Goal: Task Accomplishment & Management: Manage account settings

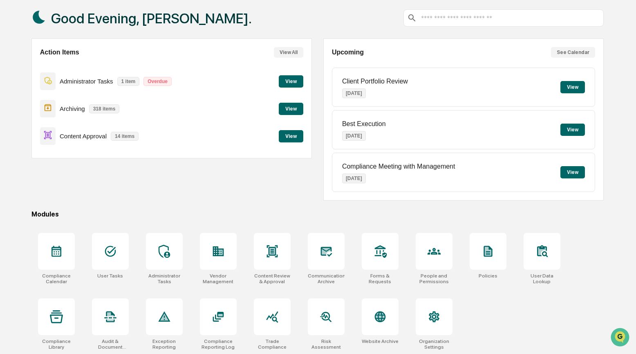
scroll to position [44, 0]
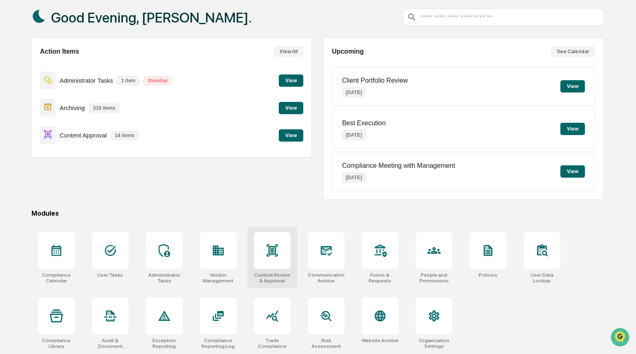
click at [269, 250] on icon at bounding box center [272, 250] width 11 height 12
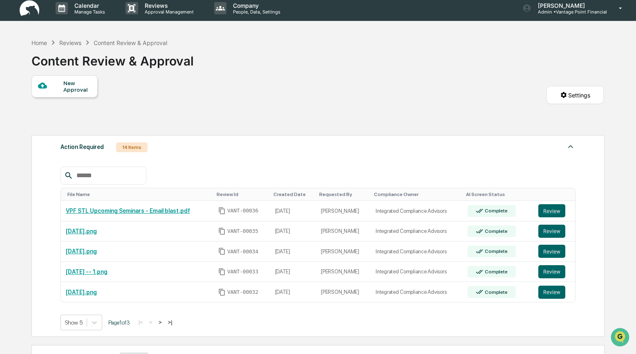
scroll to position [18, 0]
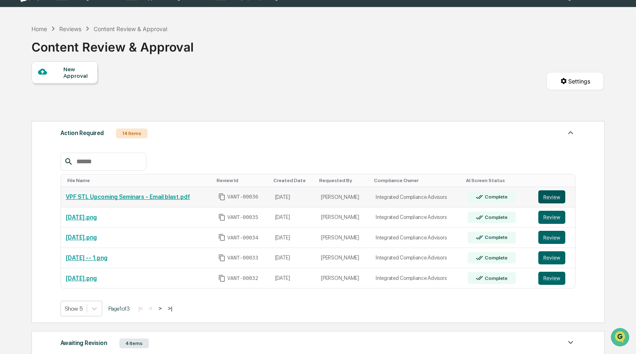
click at [551, 195] on button "Review" at bounding box center [551, 196] width 27 height 13
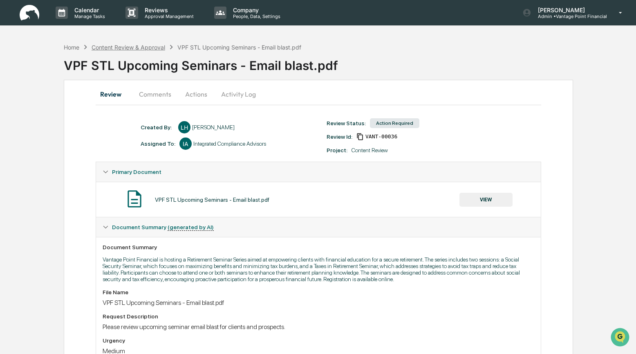
click at [121, 48] on div "Content Review & Approval" at bounding box center [129, 47] width 74 height 7
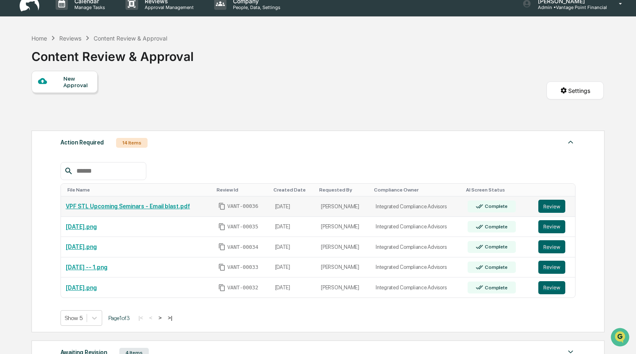
scroll to position [17, 0]
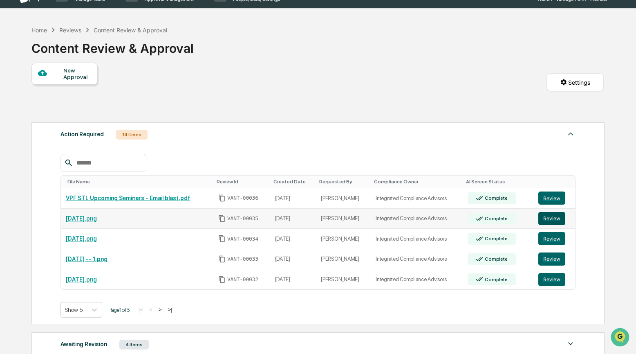
click at [556, 218] on button "Review" at bounding box center [551, 218] width 27 height 13
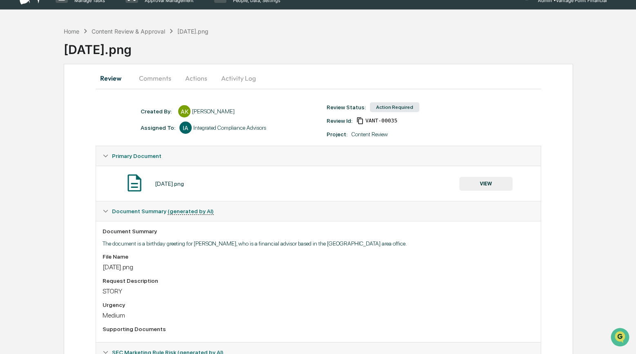
scroll to position [14, 0]
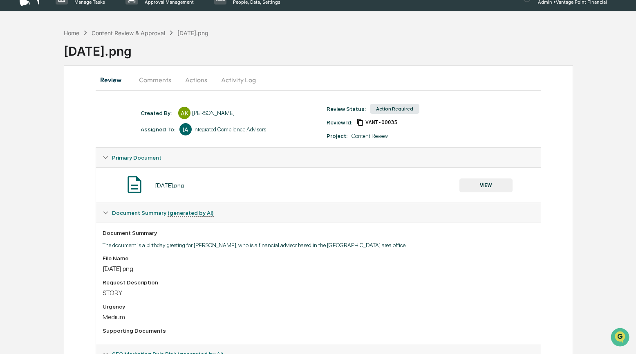
click at [153, 80] on button "Comments" at bounding box center [154, 80] width 45 height 20
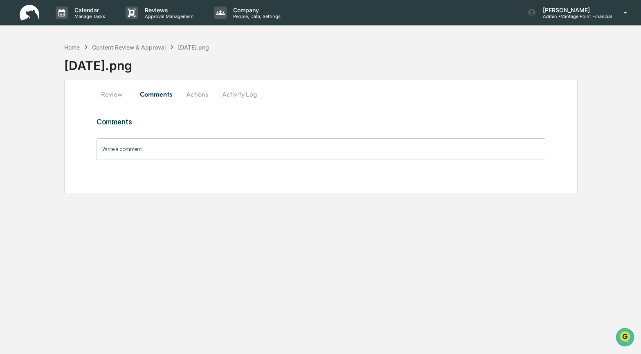
click at [130, 150] on input "Write a comment..." at bounding box center [320, 149] width 448 height 22
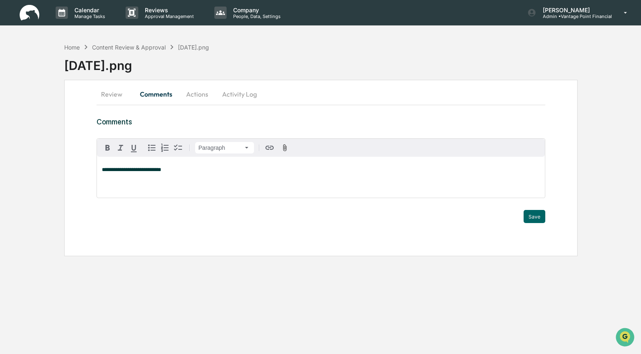
drag, startPoint x: 174, startPoint y: 172, endPoint x: 101, endPoint y: 170, distance: 73.2
click at [100, 172] on div "**********" at bounding box center [321, 177] width 448 height 41
copy span "**********"
click at [195, 94] on button "Actions" at bounding box center [197, 94] width 37 height 20
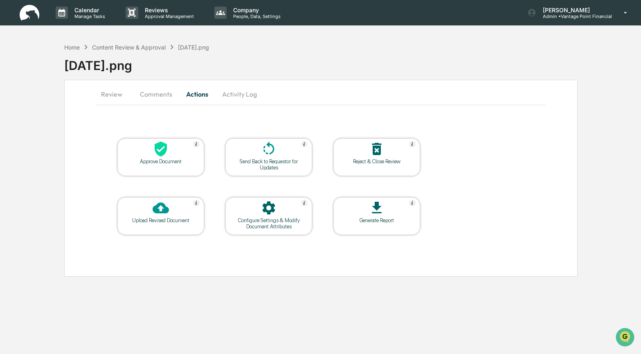
click at [216, 182] on table "Approve Document Send Back to Requestor for Updates Reject & Close Review Uploa…" at bounding box center [268, 186] width 344 height 138
click at [117, 94] on button "Review" at bounding box center [114, 94] width 37 height 20
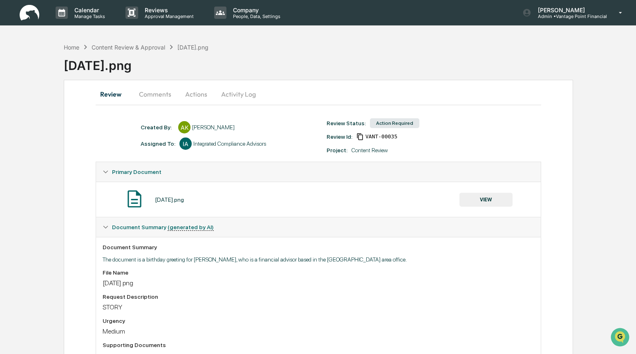
click at [491, 201] on button "VIEW" at bounding box center [485, 200] width 53 height 14
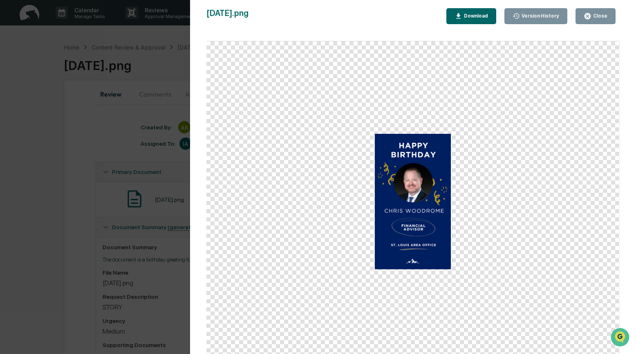
click at [599, 17] on div "Close" at bounding box center [600, 16] width 16 height 6
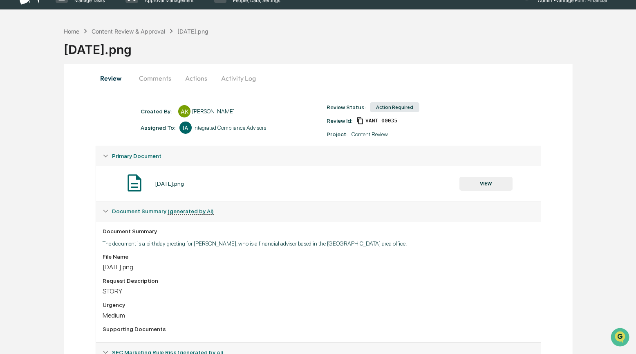
scroll to position [9, 0]
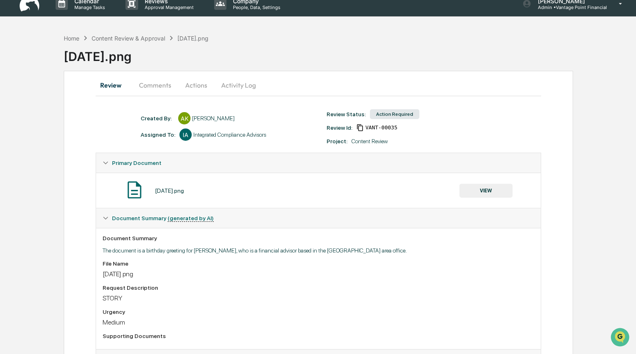
click at [158, 83] on button "Comments" at bounding box center [154, 85] width 45 height 20
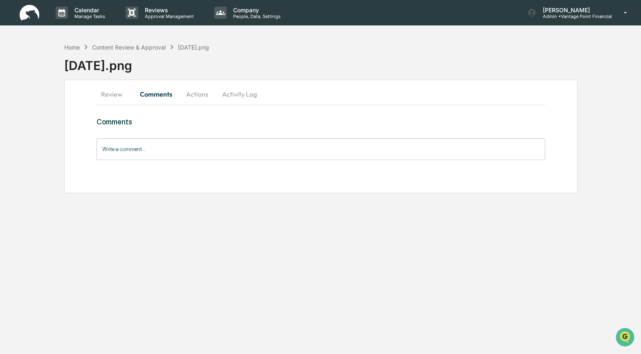
click at [107, 148] on input "Write a comment..." at bounding box center [320, 149] width 448 height 22
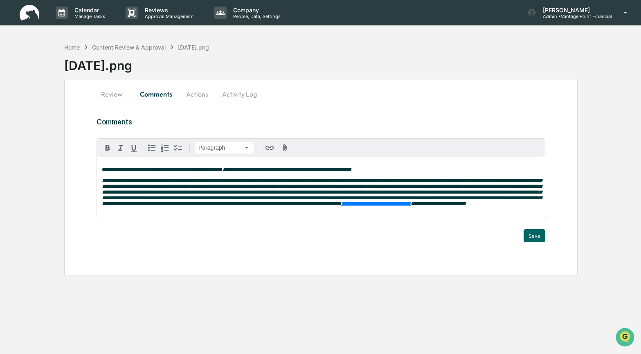
click at [250, 171] on em "**********" at bounding box center [286, 169] width 129 height 5
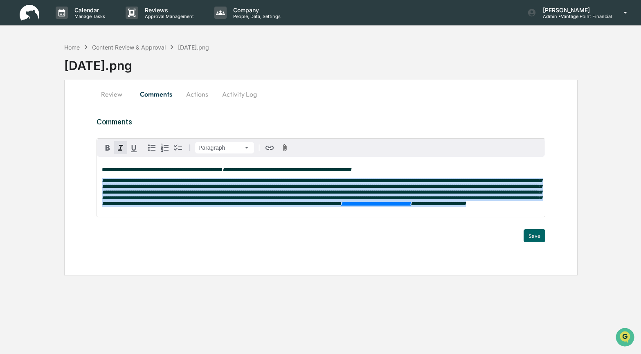
drag, startPoint x: 99, startPoint y: 184, endPoint x: 485, endPoint y: 215, distance: 387.2
click at [485, 215] on div "**********" at bounding box center [321, 187] width 448 height 60
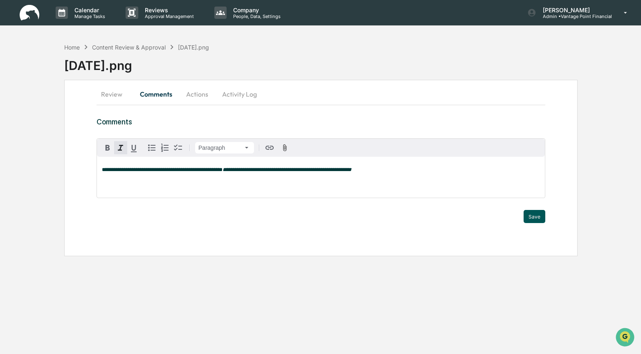
click at [534, 215] on button "Save" at bounding box center [534, 216] width 22 height 13
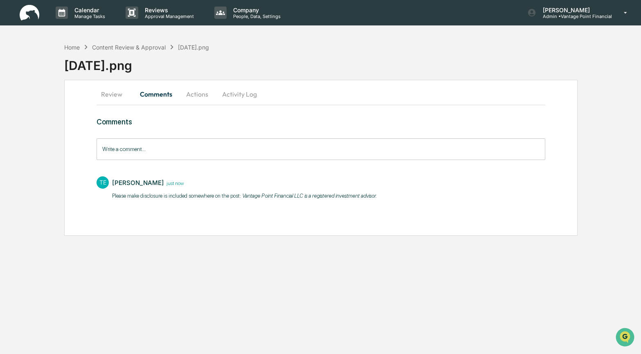
click at [194, 94] on button "Actions" at bounding box center [197, 94] width 37 height 20
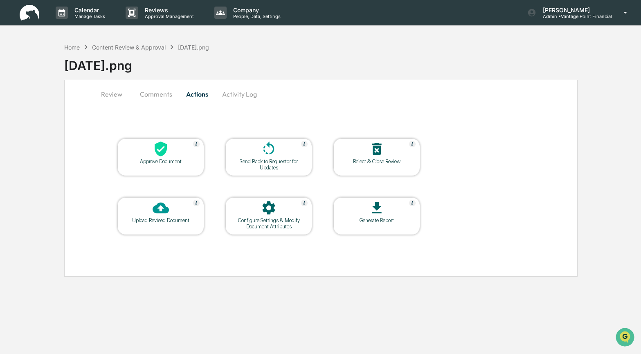
click at [161, 150] on icon at bounding box center [160, 149] width 16 height 16
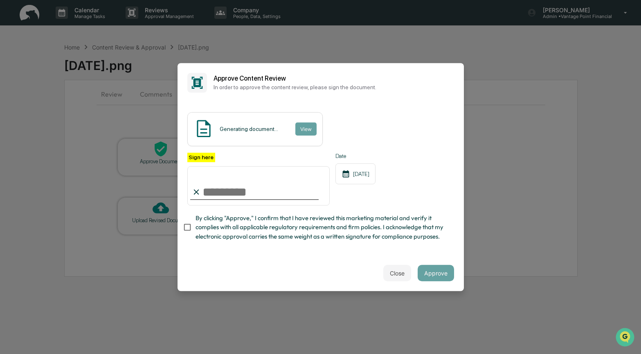
click at [204, 186] on input "Sign here" at bounding box center [258, 185] width 143 height 39
type input "**********"
click at [403, 247] on div "**********" at bounding box center [320, 178] width 286 height 153
click at [365, 115] on div "Generating document... View" at bounding box center [320, 129] width 267 height 34
click at [309, 122] on button "View" at bounding box center [305, 128] width 21 height 13
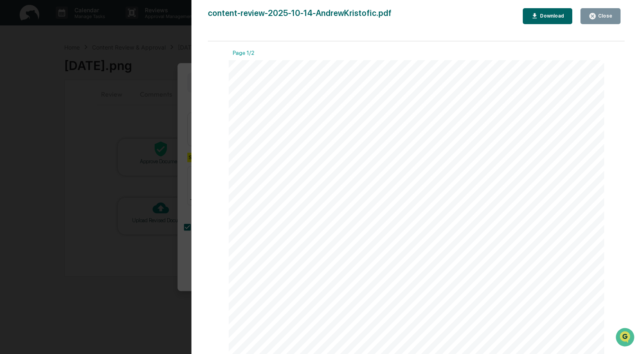
click at [603, 14] on div "Close" at bounding box center [604, 16] width 16 height 6
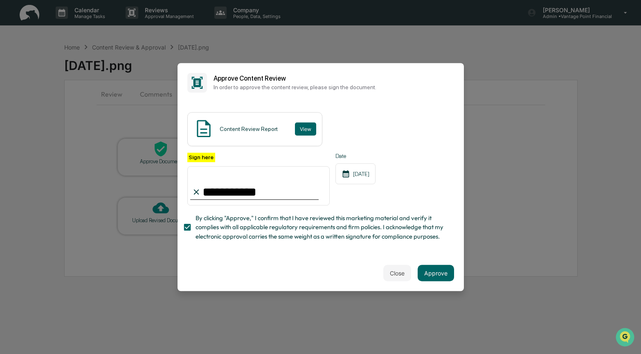
click at [355, 201] on div "**********" at bounding box center [320, 198] width 267 height 93
click at [433, 276] on button "Approve" at bounding box center [435, 272] width 36 height 16
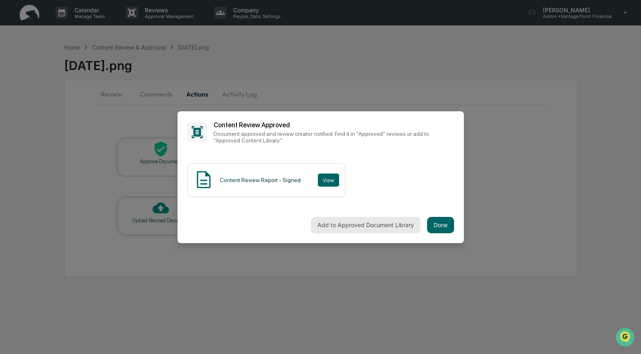
click at [366, 220] on button "Add to Approved Document Library" at bounding box center [366, 225] width 110 height 16
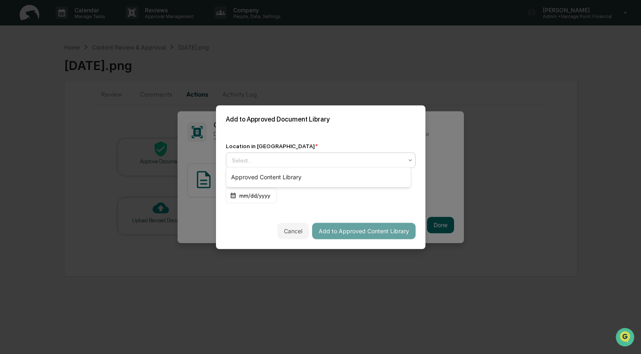
click at [407, 157] on icon at bounding box center [410, 160] width 7 height 7
click at [296, 175] on div "Approved Content Library" at bounding box center [318, 177] width 184 height 16
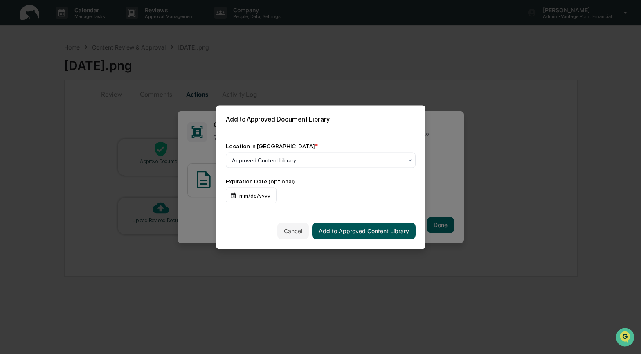
click at [334, 225] on button "Add to Approved Content Library" at bounding box center [363, 230] width 103 height 16
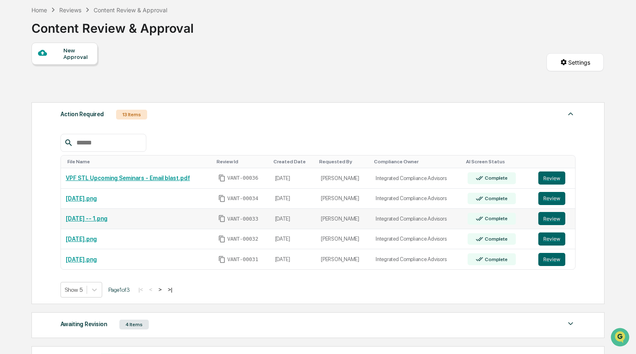
scroll to position [38, 0]
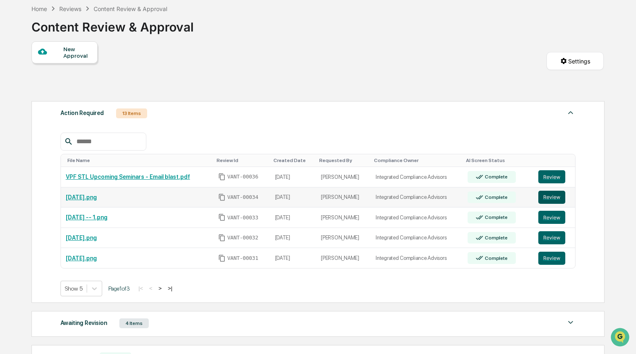
click at [545, 200] on button "Review" at bounding box center [551, 196] width 27 height 13
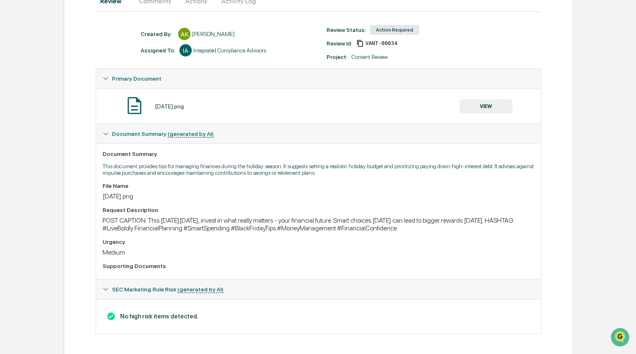
scroll to position [96, 0]
click at [492, 107] on button "VIEW" at bounding box center [485, 106] width 53 height 14
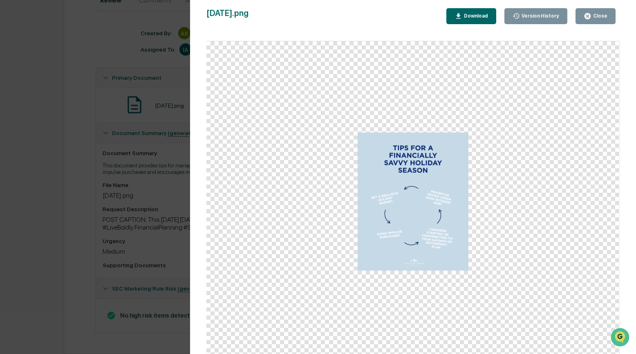
scroll to position [94, 0]
click at [591, 16] on icon "button" at bounding box center [588, 16] width 6 height 6
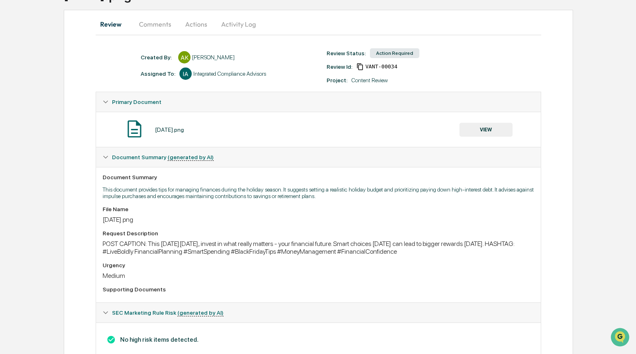
scroll to position [27, 0]
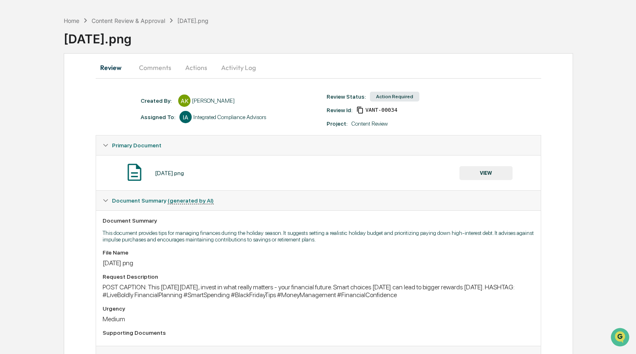
click at [161, 65] on button "Comments" at bounding box center [154, 68] width 45 height 20
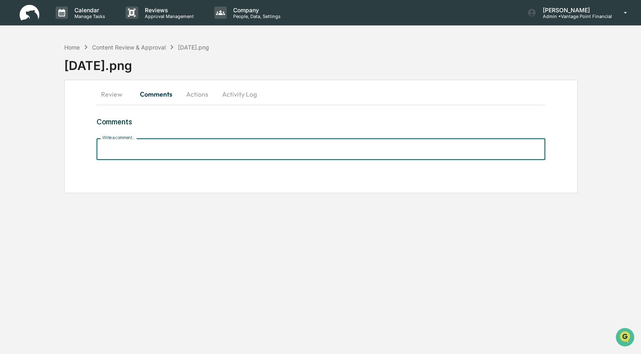
click at [108, 146] on div "Write a comment... Write a comment..." at bounding box center [320, 149] width 448 height 22
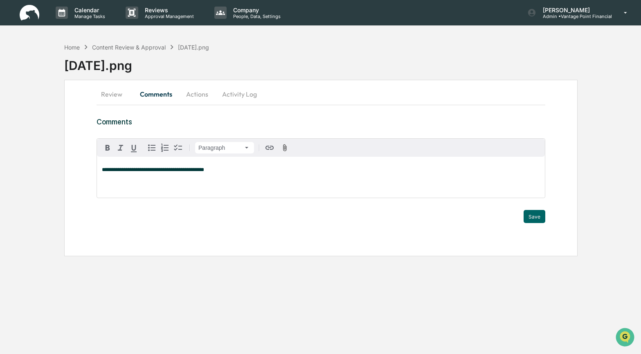
click at [231, 170] on p "**********" at bounding box center [321, 170] width 438 height 6
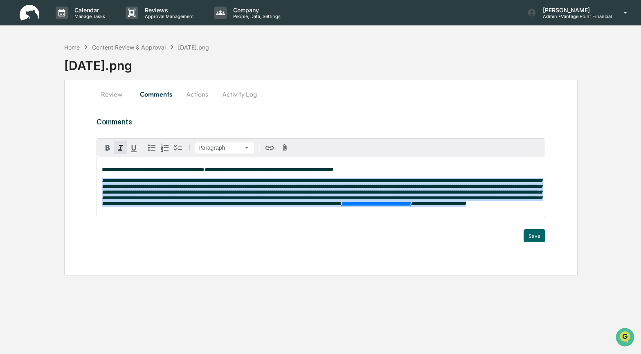
drag, startPoint x: 100, startPoint y: 183, endPoint x: 478, endPoint y: 213, distance: 379.3
click at [478, 214] on div "**********" at bounding box center [321, 187] width 448 height 60
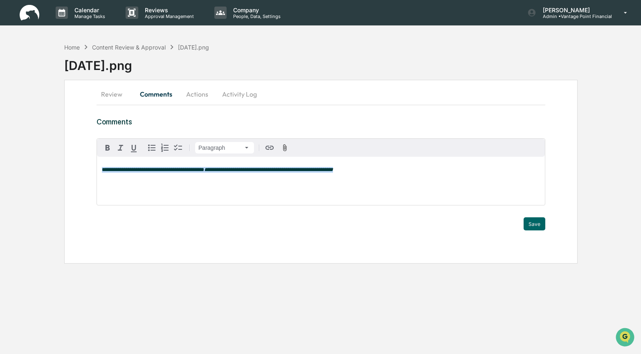
drag, startPoint x: 394, startPoint y: 171, endPoint x: 90, endPoint y: 171, distance: 303.7
click at [90, 171] on div "**********" at bounding box center [320, 172] width 513 height 184
copy p "**********"
click at [528, 222] on button "Save" at bounding box center [534, 223] width 22 height 13
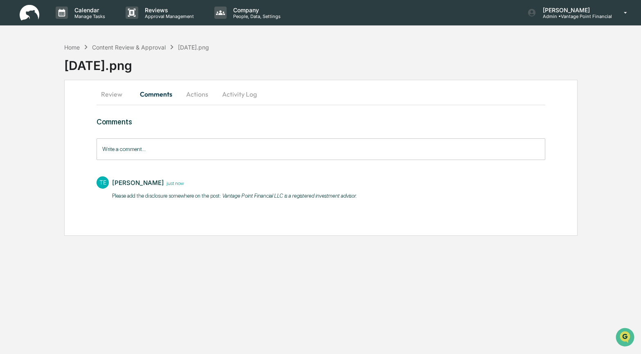
click at [197, 96] on button "Actions" at bounding box center [197, 94] width 37 height 20
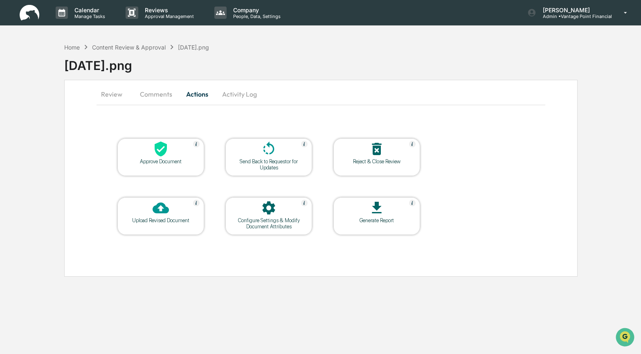
click at [170, 154] on div at bounding box center [161, 150] width 82 height 18
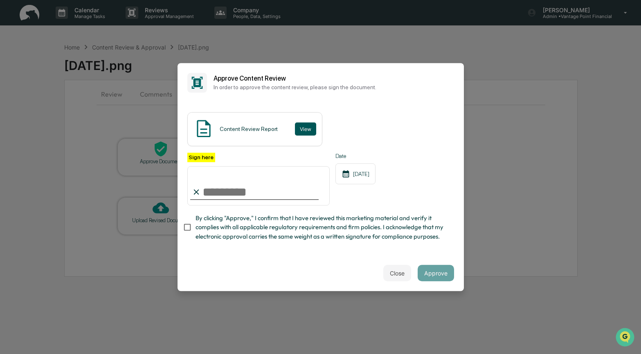
click at [309, 122] on button "View" at bounding box center [305, 128] width 21 height 13
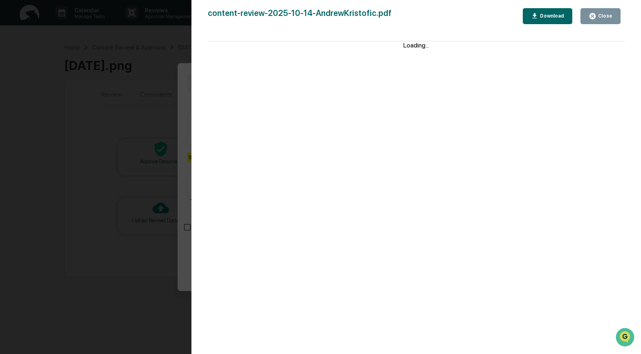
click at [594, 11] on button "Close" at bounding box center [600, 16] width 40 height 16
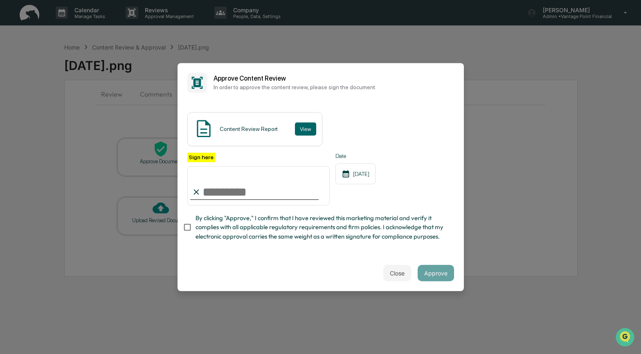
click at [214, 180] on input "Sign here" at bounding box center [258, 185] width 143 height 39
type input "**********"
click at [430, 271] on button "Approve" at bounding box center [435, 272] width 36 height 16
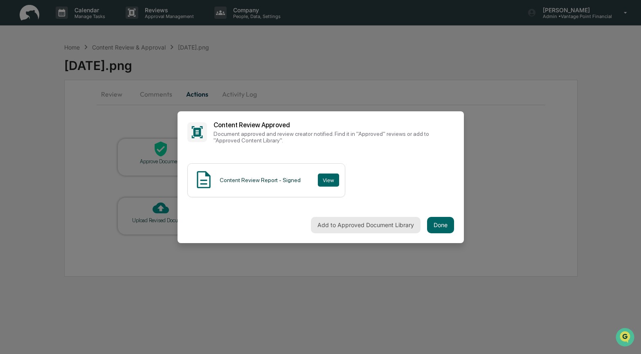
click at [380, 224] on button "Add to Approved Document Library" at bounding box center [366, 225] width 110 height 16
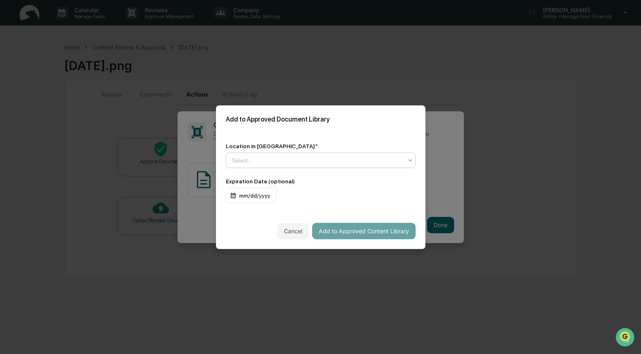
click at [407, 157] on icon at bounding box center [410, 160] width 7 height 7
click at [279, 175] on div "Approved Content Library" at bounding box center [318, 177] width 184 height 16
click at [348, 226] on button "Add to Approved Content Library" at bounding box center [363, 230] width 103 height 16
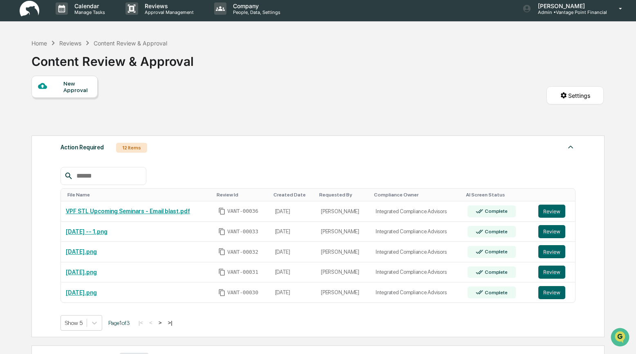
scroll to position [5, 0]
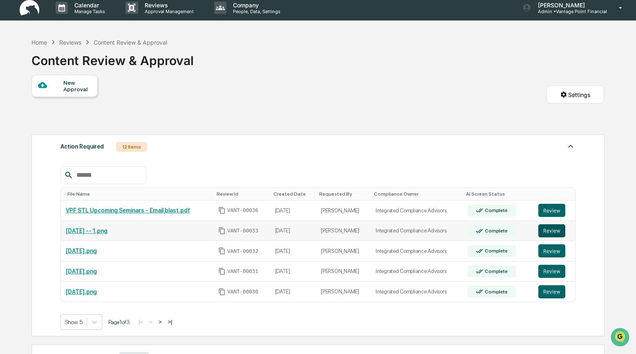
click at [549, 232] on button "Review" at bounding box center [551, 230] width 27 height 13
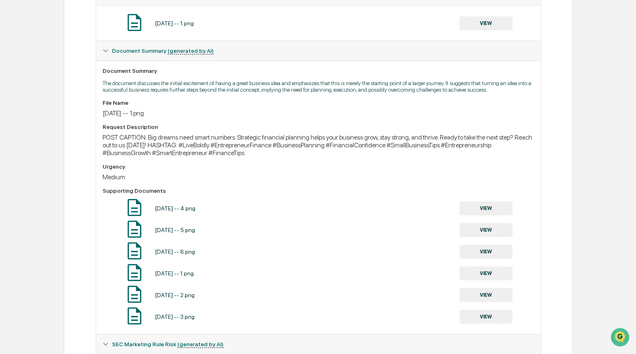
scroll to position [172, 0]
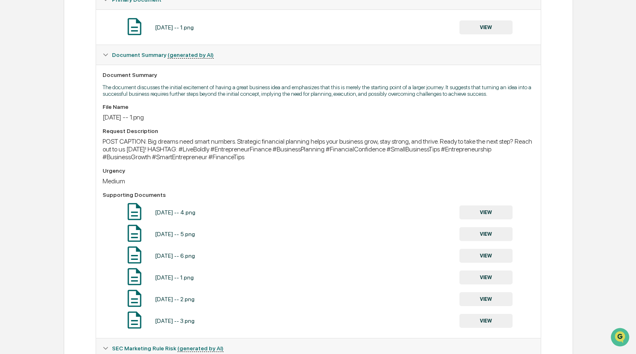
click at [484, 219] on button "VIEW" at bounding box center [485, 212] width 53 height 14
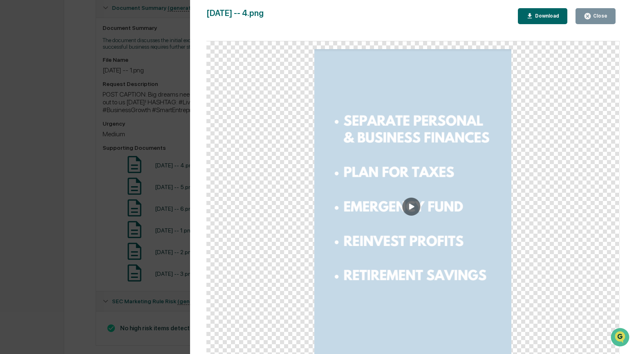
scroll to position [229, 0]
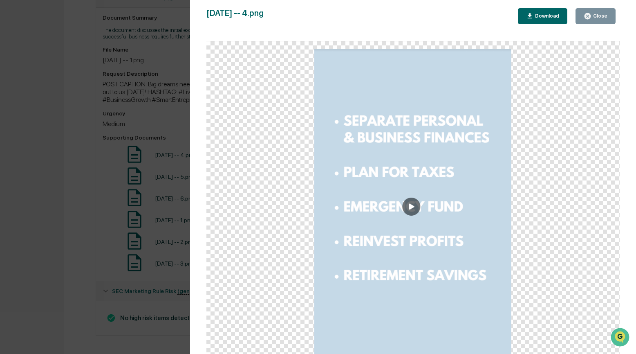
click at [415, 207] on img at bounding box center [412, 201] width 197 height 305
click at [414, 207] on img at bounding box center [412, 201] width 197 height 305
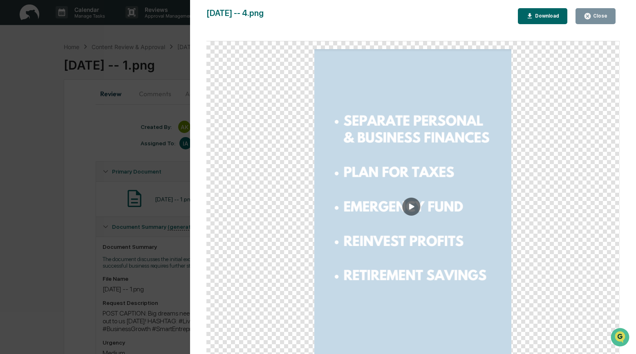
scroll to position [0, 0]
click at [598, 16] on div "Close" at bounding box center [600, 16] width 16 height 6
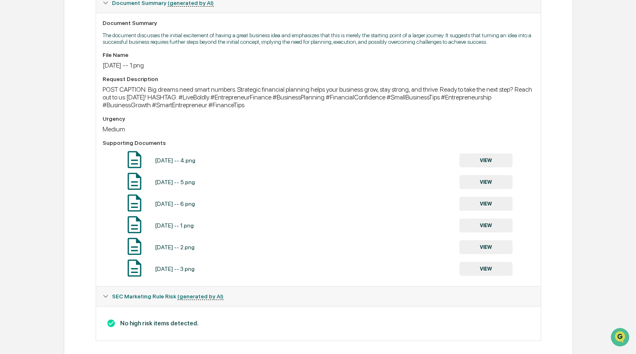
scroll to position [225, 0]
click at [481, 188] on button "VIEW" at bounding box center [485, 181] width 53 height 14
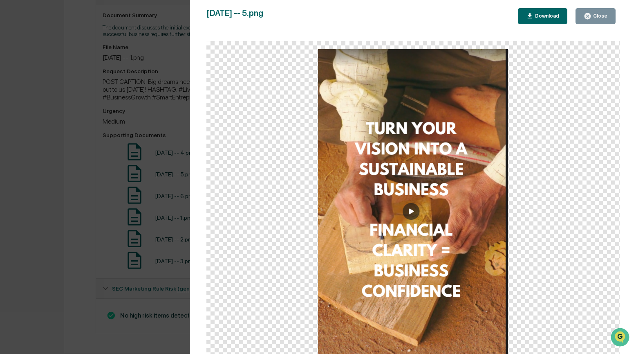
scroll to position [240, 0]
click at [409, 210] on img at bounding box center [413, 201] width 190 height 305
click at [601, 16] on div "Close" at bounding box center [600, 16] width 16 height 6
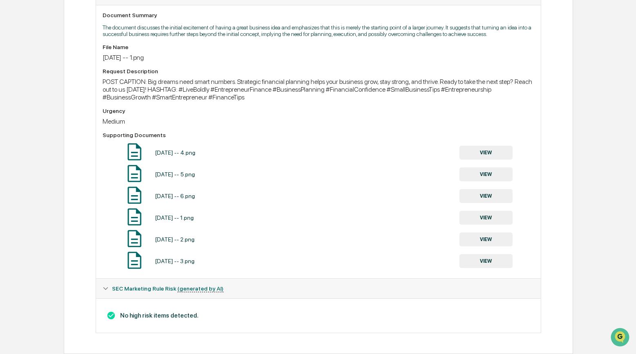
click at [489, 197] on button "VIEW" at bounding box center [485, 196] width 53 height 14
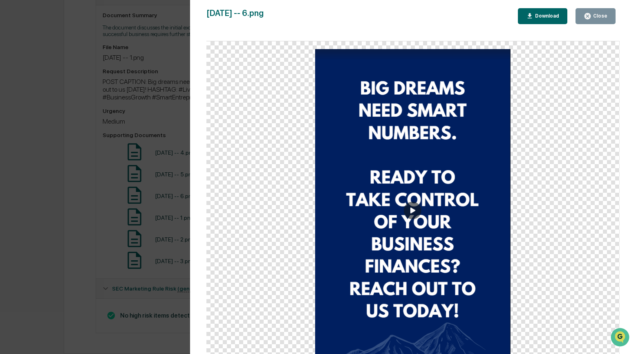
click at [598, 16] on div "Close" at bounding box center [600, 16] width 16 height 6
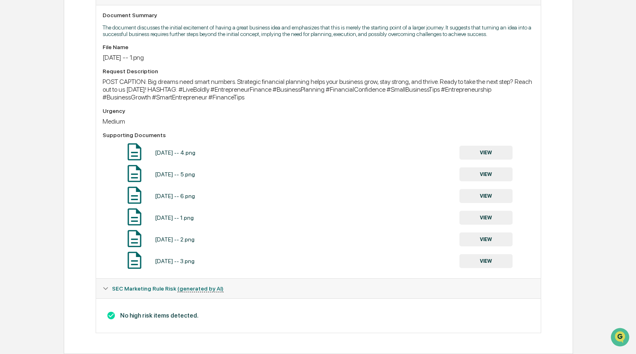
click at [485, 215] on button "VIEW" at bounding box center [485, 218] width 53 height 14
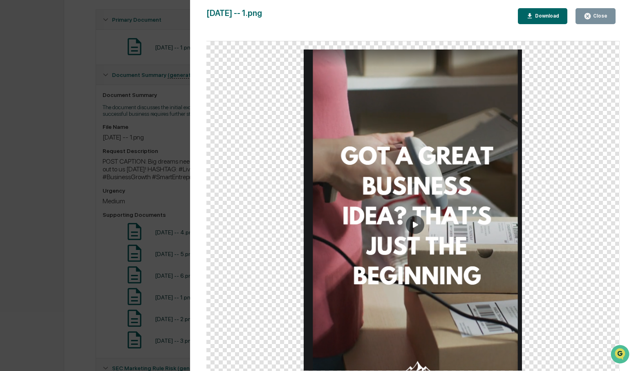
scroll to position [152, 0]
click at [605, 17] on div "Close" at bounding box center [600, 16] width 16 height 6
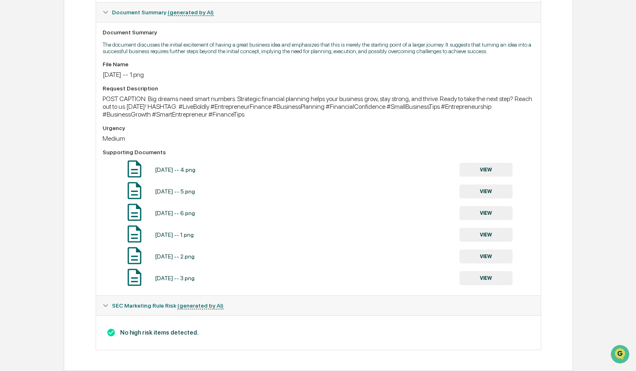
scroll to position [223, 0]
click at [488, 257] on button "VIEW" at bounding box center [485, 256] width 53 height 14
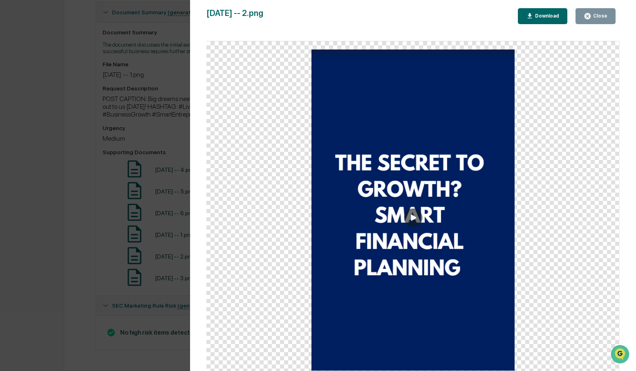
click at [597, 16] on div "Close" at bounding box center [600, 16] width 16 height 6
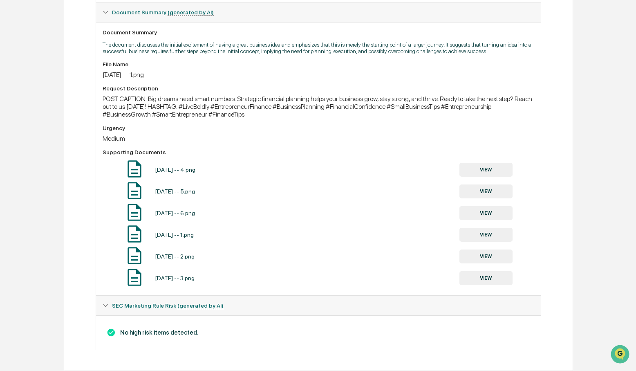
click at [497, 280] on button "VIEW" at bounding box center [485, 278] width 53 height 14
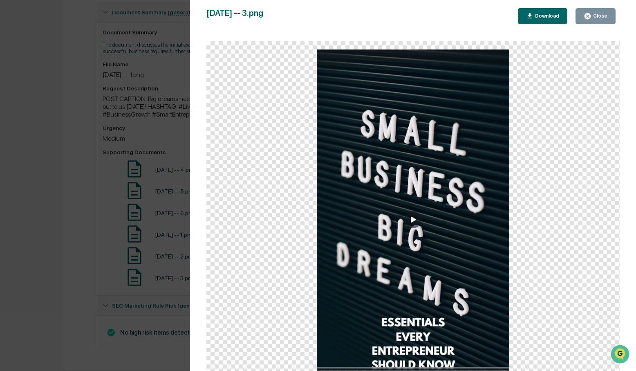
click at [599, 15] on div "Close" at bounding box center [600, 16] width 16 height 6
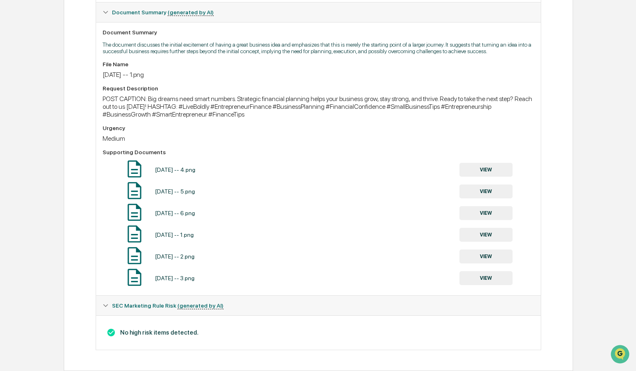
click at [497, 170] on button "VIEW" at bounding box center [485, 170] width 53 height 14
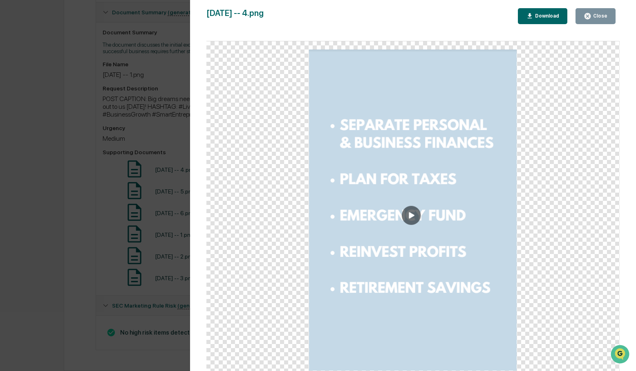
click at [411, 215] on img at bounding box center [413, 209] width 208 height 321
click at [410, 214] on img at bounding box center [413, 209] width 208 height 321
click at [598, 16] on div "Close" at bounding box center [600, 16] width 16 height 6
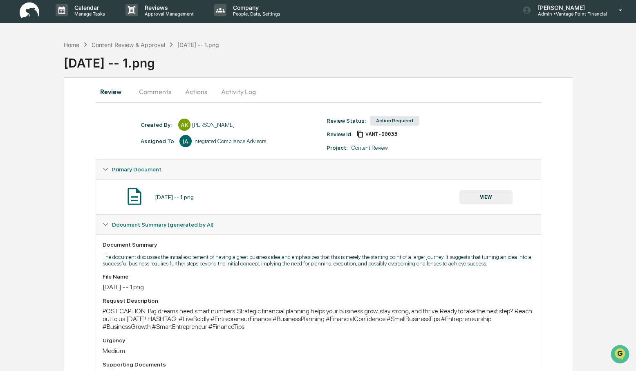
scroll to position [0, 0]
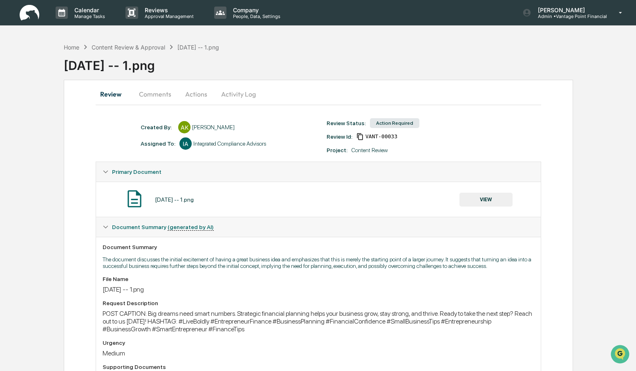
click at [155, 93] on button "Comments" at bounding box center [154, 94] width 45 height 20
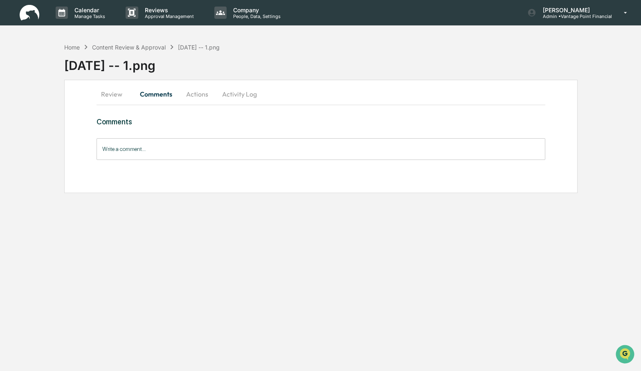
click at [116, 151] on input "Write a comment..." at bounding box center [320, 149] width 448 height 22
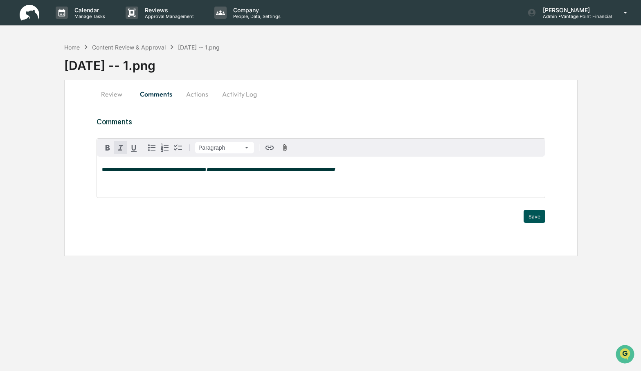
click at [537, 215] on button "Save" at bounding box center [534, 216] width 22 height 13
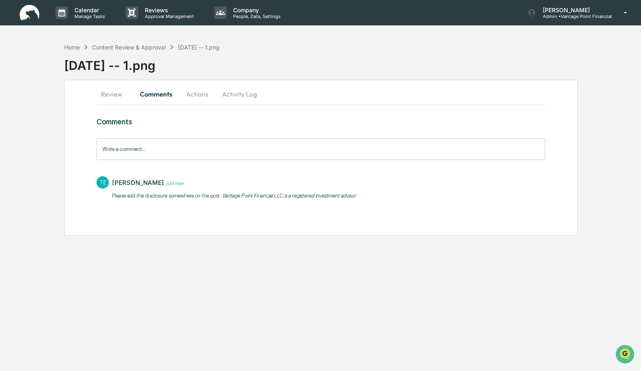
click at [198, 95] on button "Actions" at bounding box center [197, 94] width 37 height 20
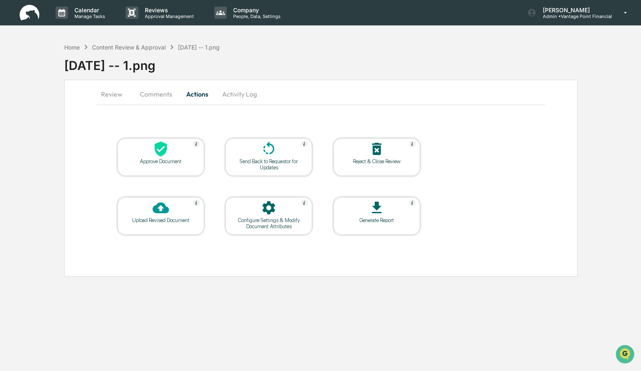
click at [157, 154] on icon at bounding box center [160, 149] width 16 height 16
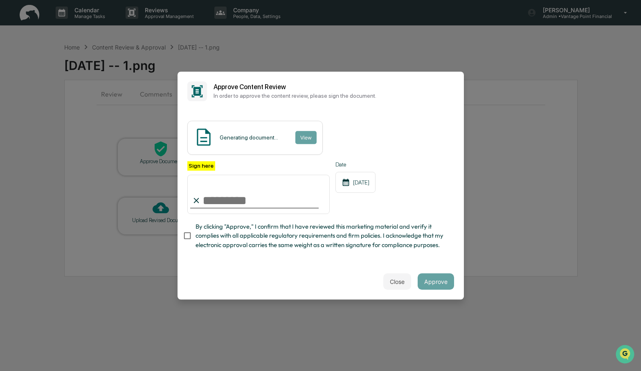
click at [366, 130] on div "Generating document... View" at bounding box center [320, 138] width 267 height 34
click at [306, 131] on button "View" at bounding box center [305, 137] width 21 height 13
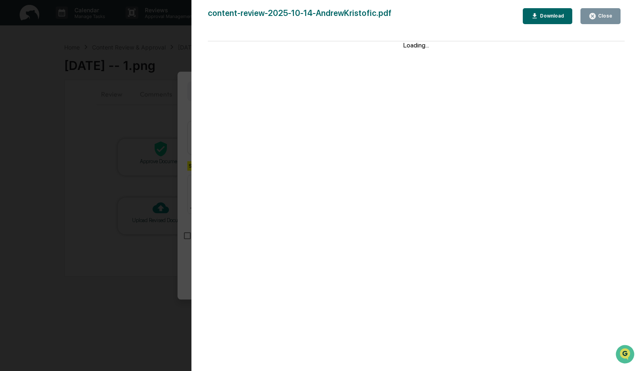
click at [605, 17] on div "Close" at bounding box center [604, 16] width 16 height 6
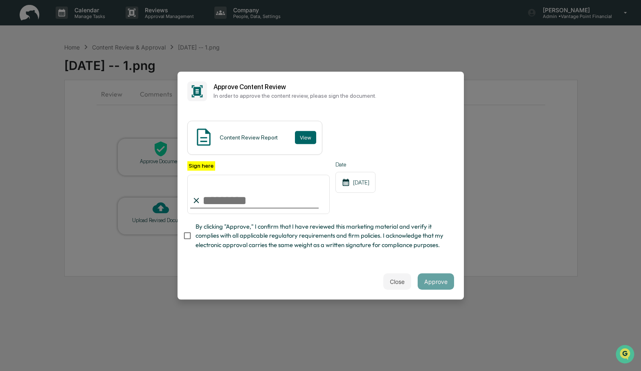
click at [227, 193] on input "Sign here" at bounding box center [258, 194] width 143 height 39
type input "**********"
drag, startPoint x: 437, startPoint y: 285, endPoint x: 437, endPoint y: 279, distance: 5.3
click at [437, 285] on button "Approve" at bounding box center [435, 281] width 36 height 16
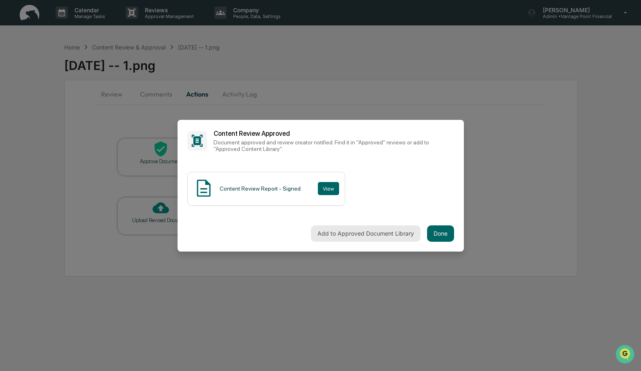
click at [364, 232] on button "Add to Approved Document Library" at bounding box center [366, 233] width 110 height 16
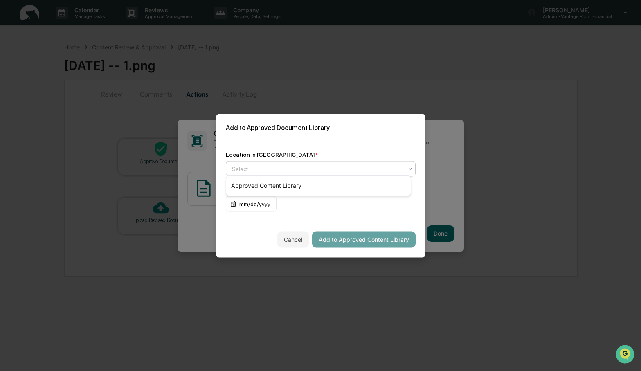
click at [338, 168] on div at bounding box center [317, 168] width 171 height 8
click at [320, 185] on div "Approved Content Library" at bounding box center [318, 185] width 184 height 16
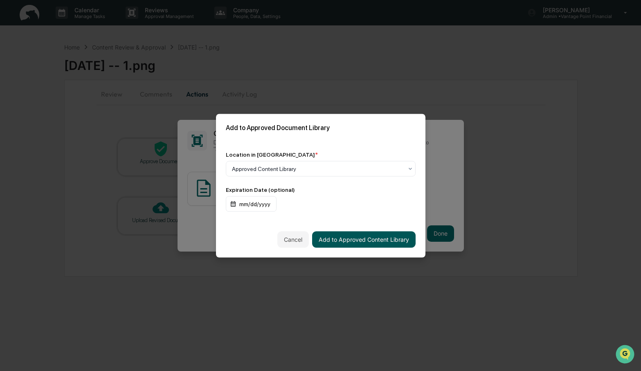
click at [340, 242] on button "Add to Approved Content Library" at bounding box center [363, 239] width 103 height 16
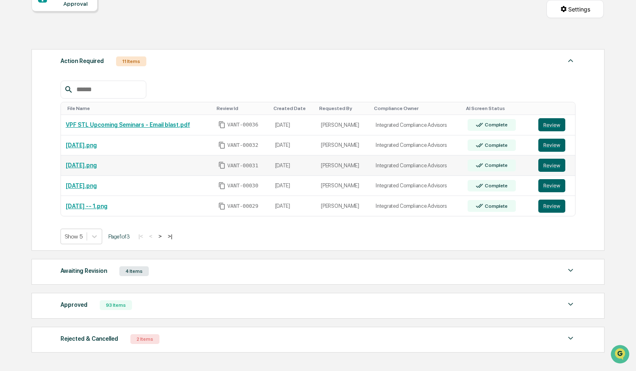
scroll to position [92, 0]
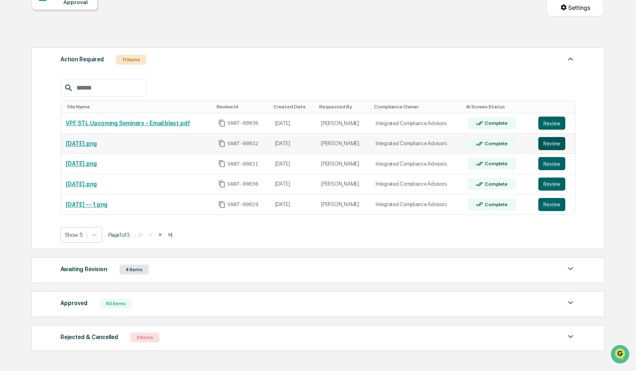
click at [554, 145] on button "Review" at bounding box center [551, 143] width 27 height 13
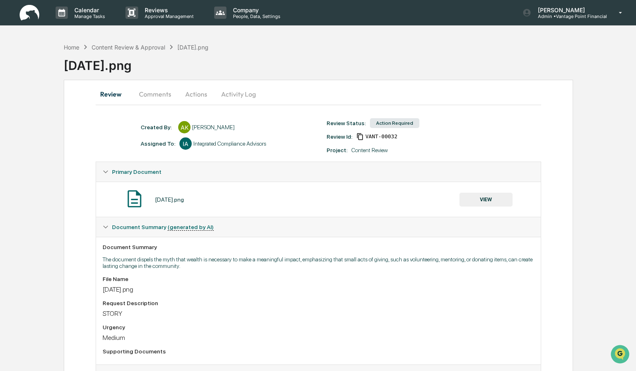
click at [491, 202] on button "VIEW" at bounding box center [485, 200] width 53 height 14
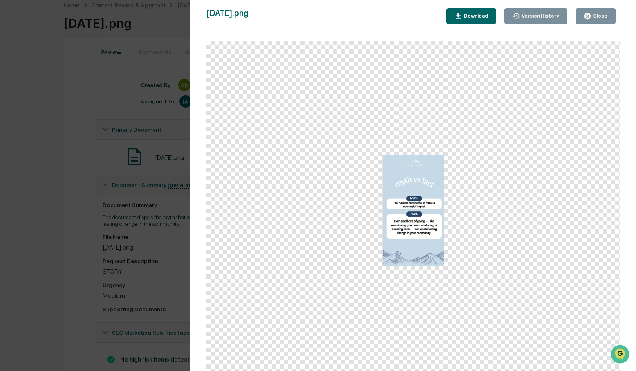
scroll to position [43, 0]
click at [593, 13] on div "Close" at bounding box center [600, 16] width 16 height 6
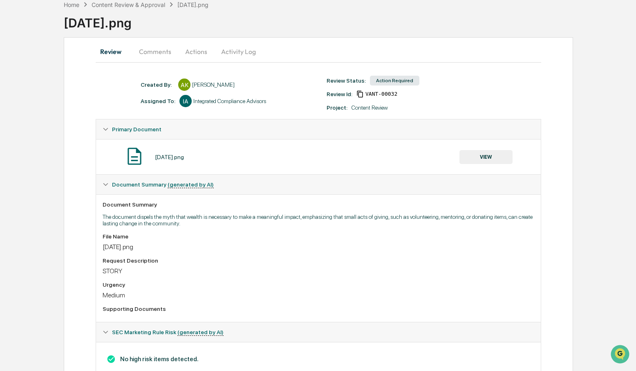
click at [159, 51] on button "Comments" at bounding box center [154, 52] width 45 height 20
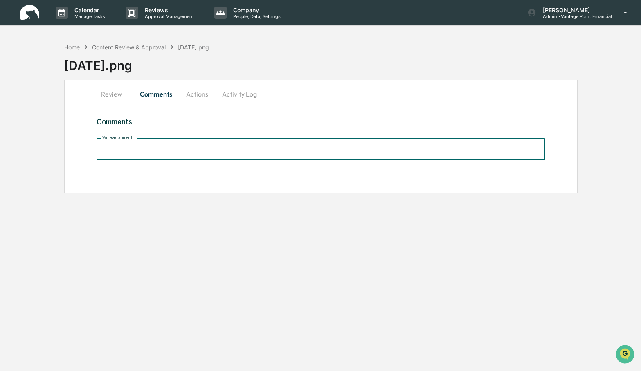
paste input "**********"
type input "**********"
click at [416, 150] on input "**********" at bounding box center [320, 149] width 448 height 22
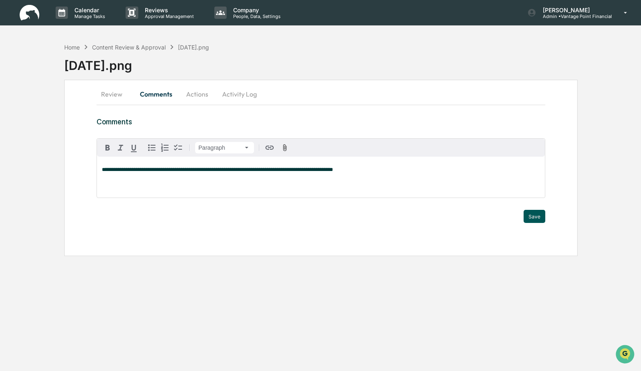
click at [529, 216] on button "Save" at bounding box center [534, 216] width 22 height 13
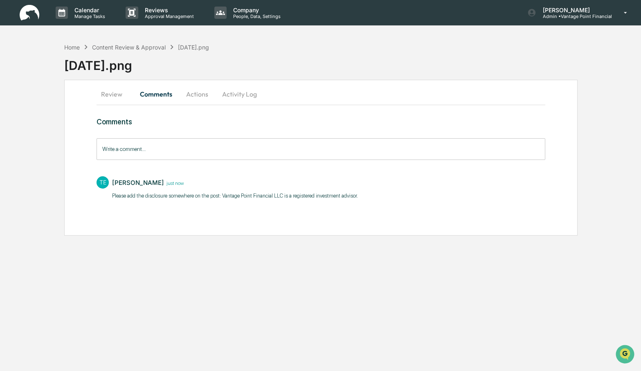
click at [194, 95] on button "Actions" at bounding box center [197, 94] width 37 height 20
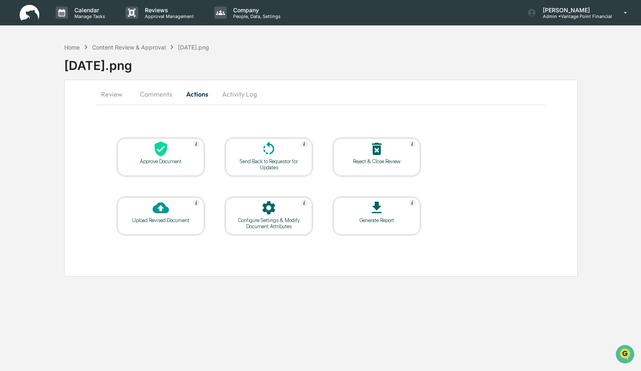
click at [168, 150] on icon at bounding box center [160, 149] width 16 height 16
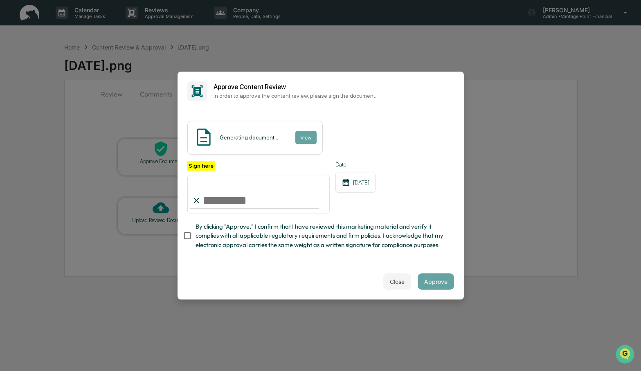
click at [349, 136] on div "Generating document... View" at bounding box center [320, 138] width 267 height 34
click at [369, 126] on div "Content Review Report View" at bounding box center [320, 138] width 267 height 34
click at [309, 131] on button "View" at bounding box center [305, 137] width 21 height 13
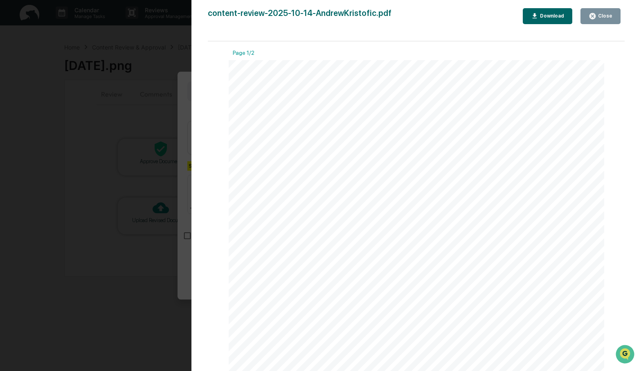
click at [609, 14] on div "Close" at bounding box center [604, 16] width 16 height 6
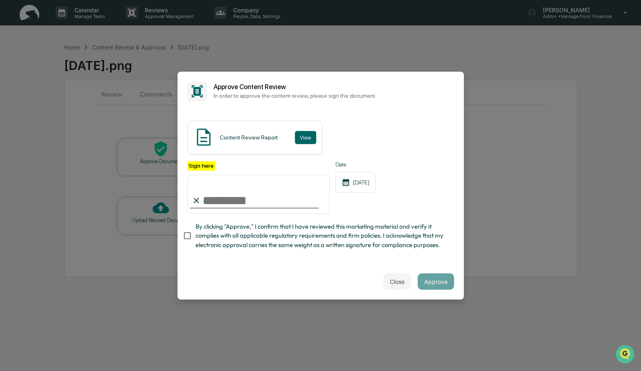
click at [215, 197] on input "Sign here" at bounding box center [258, 194] width 143 height 39
type input "**********"
click at [433, 280] on button "Approve" at bounding box center [435, 281] width 36 height 16
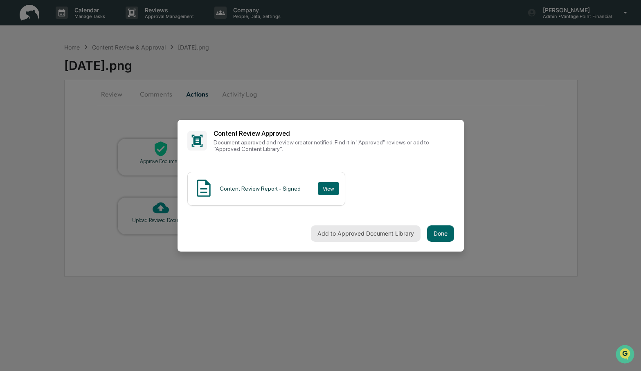
click at [395, 233] on button "Add to Approved Document Library" at bounding box center [366, 233] width 110 height 16
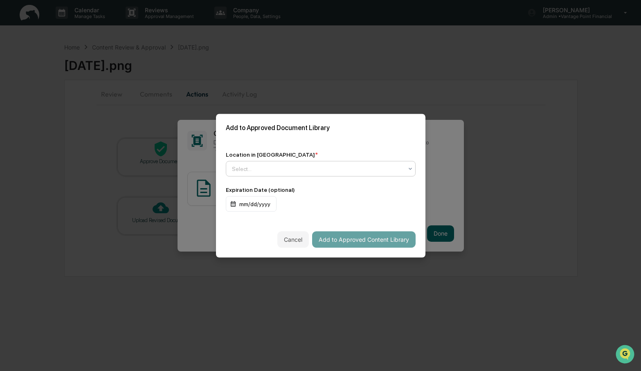
click at [408, 165] on icon at bounding box center [410, 168] width 7 height 7
click at [273, 183] on div "Approved Content Library" at bounding box center [318, 185] width 184 height 16
click at [355, 242] on button "Add to Approved Content Library" at bounding box center [363, 239] width 103 height 16
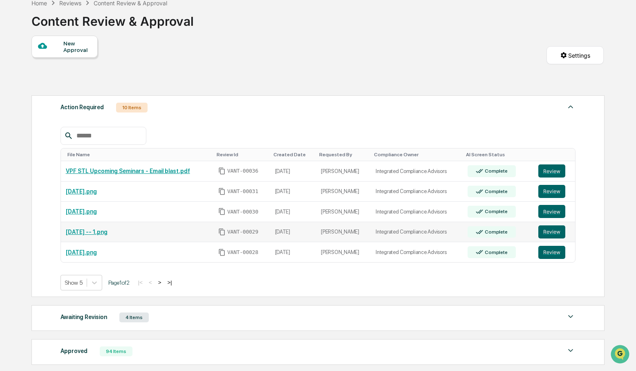
scroll to position [46, 0]
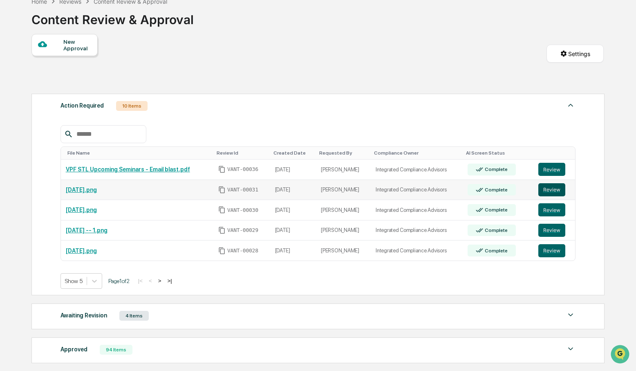
click at [555, 189] on button "Review" at bounding box center [551, 189] width 27 height 13
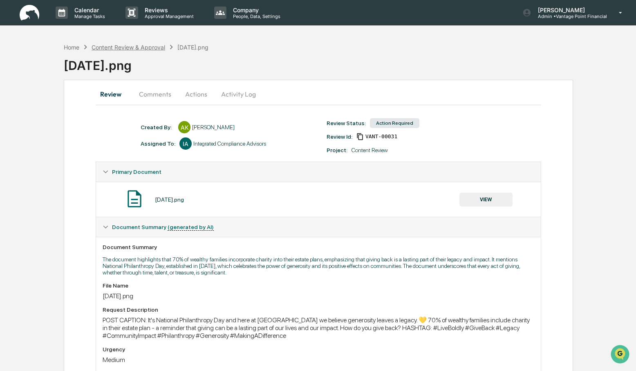
click at [105, 45] on div "Content Review & Approval" at bounding box center [129, 47] width 74 height 7
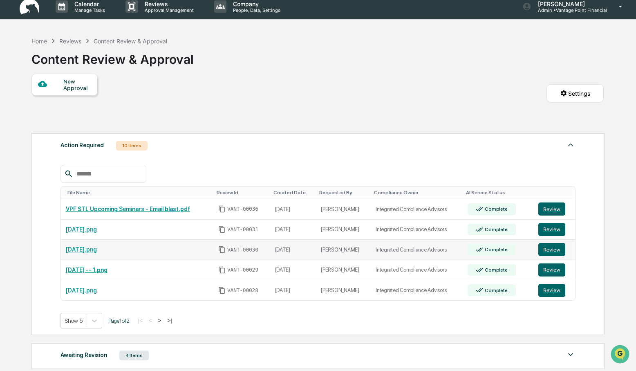
scroll to position [8, 0]
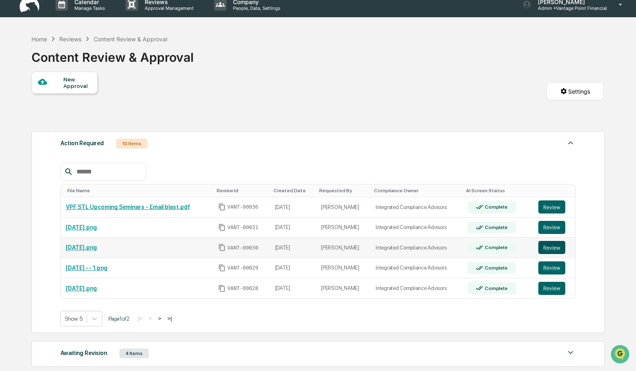
click at [548, 251] on button "Review" at bounding box center [551, 247] width 27 height 13
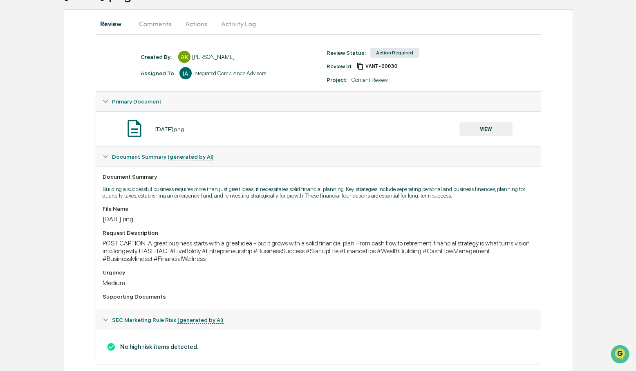
scroll to position [69, 0]
click at [479, 128] on button "VIEW" at bounding box center [485, 130] width 53 height 14
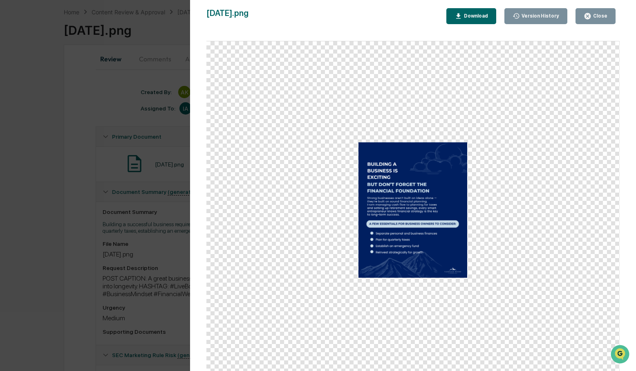
scroll to position [30, 0]
click at [467, 15] on div "Download" at bounding box center [475, 16] width 26 height 6
click at [473, 0] on div "Version History 10/14/2025, 05:30 PM Andrew Kristofic nov 17.png Close Version …" at bounding box center [413, 193] width 446 height 387
click at [594, 14] on div "Close" at bounding box center [600, 16] width 16 height 6
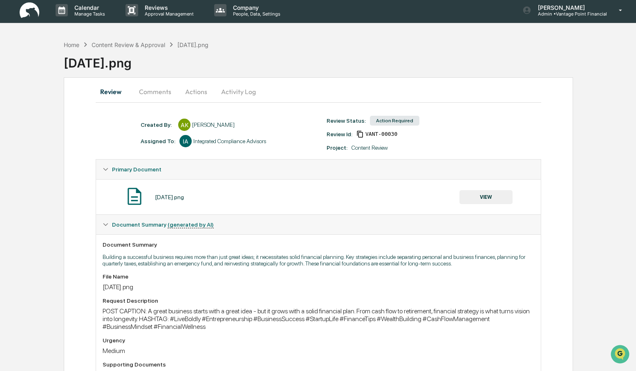
scroll to position [0, 0]
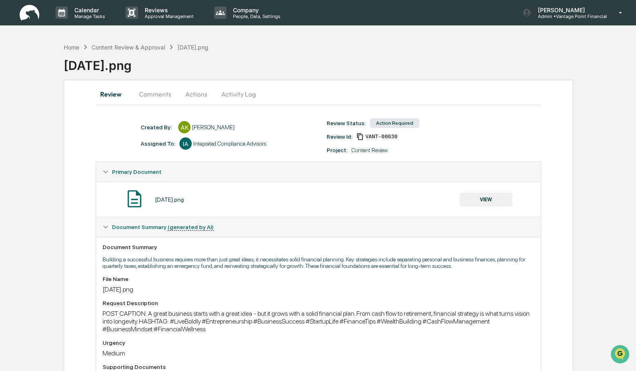
click at [167, 95] on button "Comments" at bounding box center [154, 94] width 45 height 20
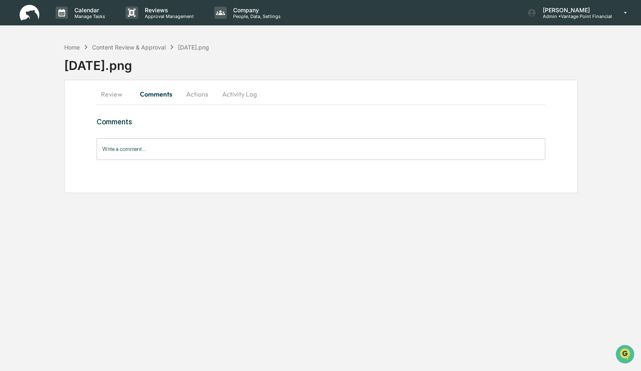
click at [125, 149] on input "Write a comment..." at bounding box center [320, 149] width 448 height 22
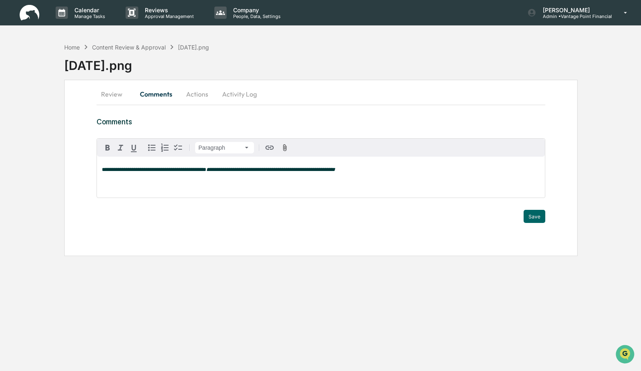
click at [253, 185] on div "**********" at bounding box center [321, 177] width 448 height 41
click at [535, 214] on button "Save" at bounding box center [534, 216] width 22 height 13
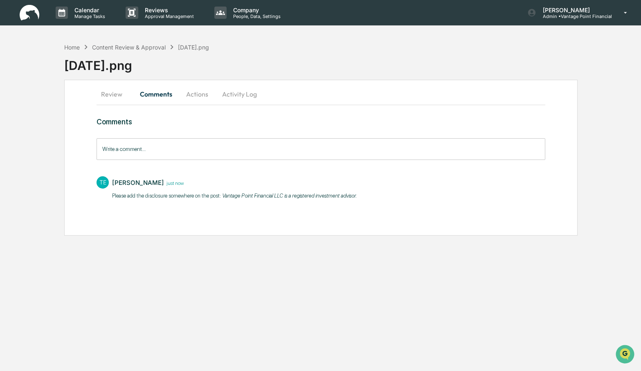
click at [201, 95] on button "Actions" at bounding box center [197, 94] width 37 height 20
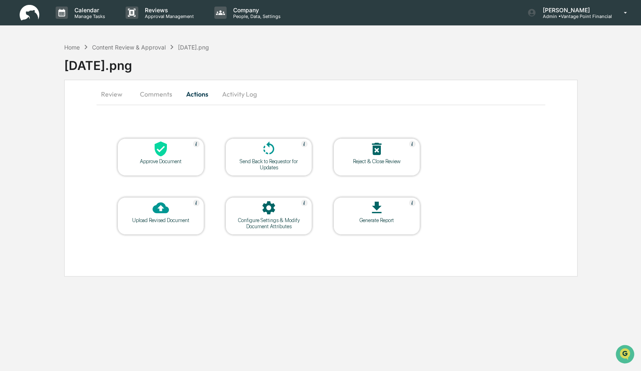
click at [158, 147] on icon at bounding box center [161, 148] width 12 height 15
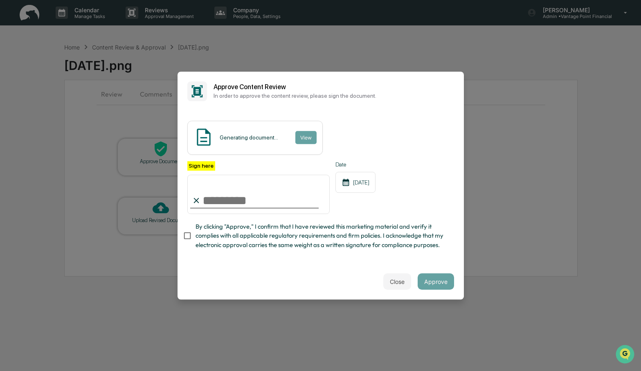
click at [356, 125] on div "Generating document... View" at bounding box center [320, 138] width 267 height 34
click at [345, 125] on div "Generating document... View" at bounding box center [320, 138] width 267 height 34
click at [309, 131] on button "View" at bounding box center [305, 137] width 21 height 13
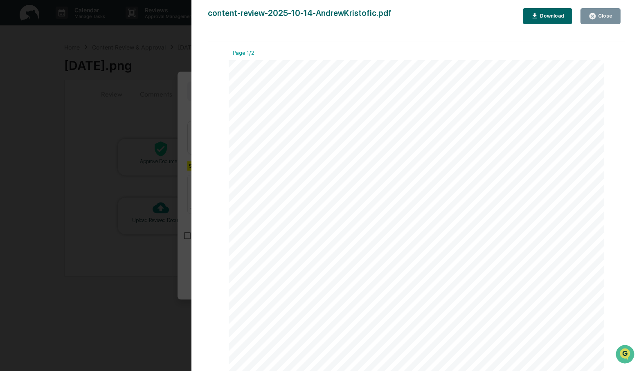
click at [595, 16] on icon "button" at bounding box center [592, 16] width 6 height 6
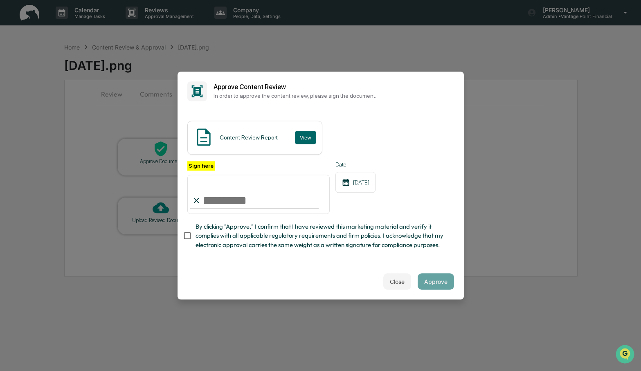
click at [219, 195] on input "Sign here" at bounding box center [258, 194] width 143 height 39
type input "**********"
click at [427, 286] on button "Approve" at bounding box center [435, 281] width 36 height 16
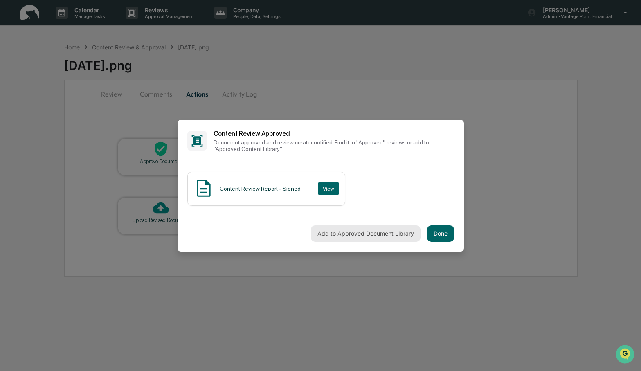
click at [354, 233] on button "Add to Approved Document Library" at bounding box center [366, 233] width 110 height 16
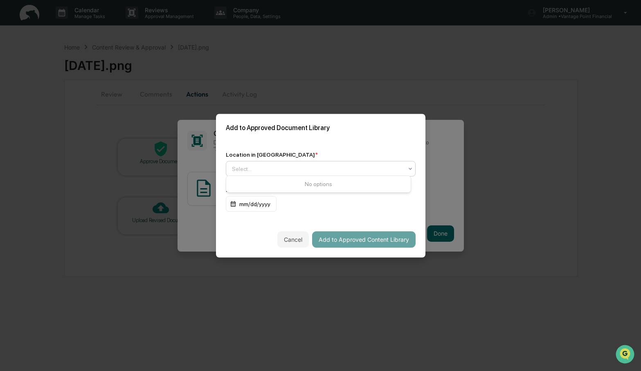
click at [386, 163] on div "Select..." at bounding box center [317, 168] width 179 height 11
click at [277, 182] on div "Approved Content Library" at bounding box center [318, 185] width 184 height 16
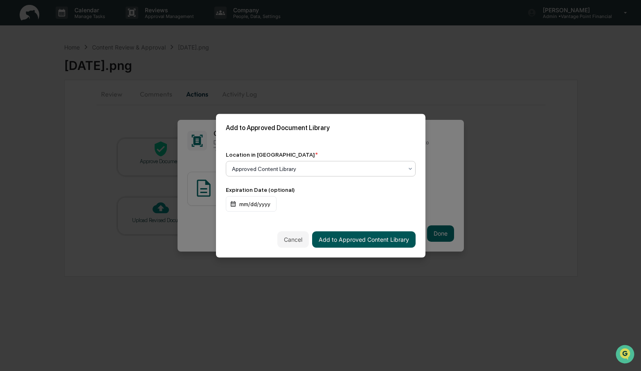
click at [354, 240] on button "Add to Approved Content Library" at bounding box center [363, 239] width 103 height 16
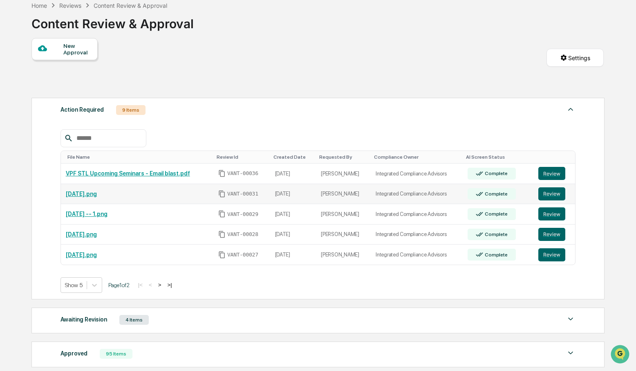
scroll to position [47, 0]
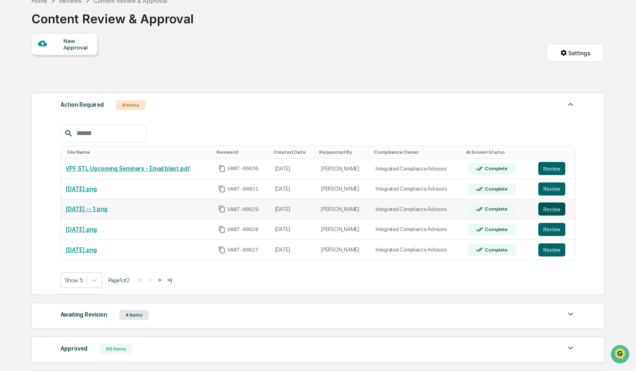
click at [555, 211] on button "Review" at bounding box center [551, 208] width 27 height 13
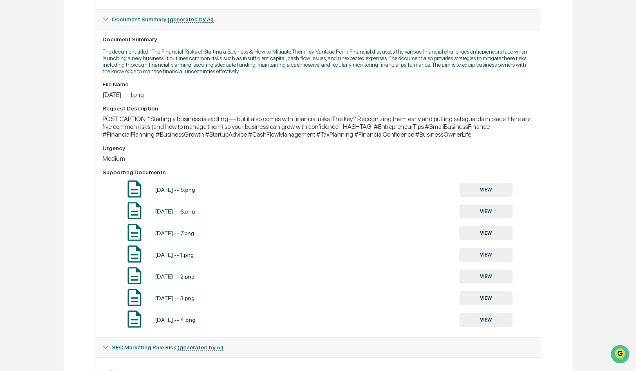
scroll to position [206, 0]
click at [493, 198] on button "VIEW" at bounding box center [485, 191] width 53 height 14
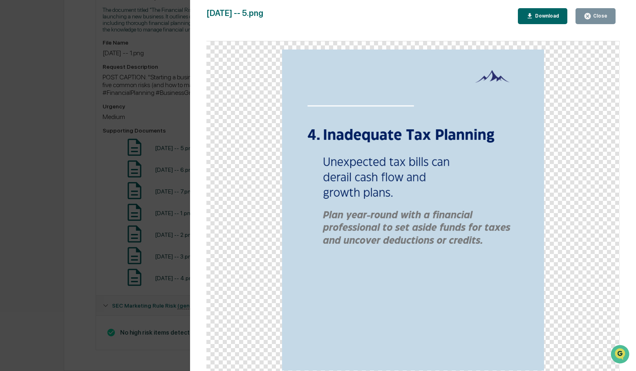
scroll to position [259, 0]
click at [592, 17] on div "Close" at bounding box center [600, 16] width 16 height 6
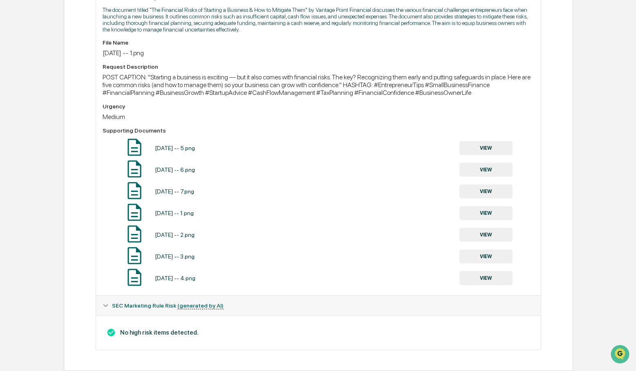
click at [482, 166] on button "VIEW" at bounding box center [485, 170] width 53 height 14
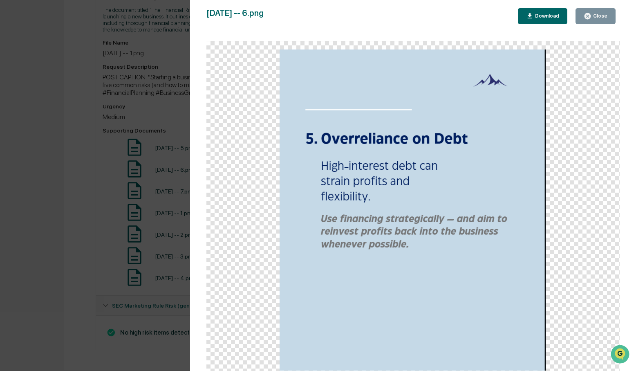
click at [591, 16] on icon "button" at bounding box center [588, 16] width 8 height 8
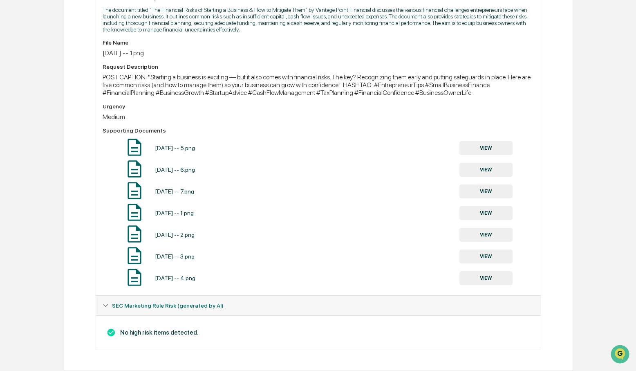
click at [495, 193] on button "VIEW" at bounding box center [485, 191] width 53 height 14
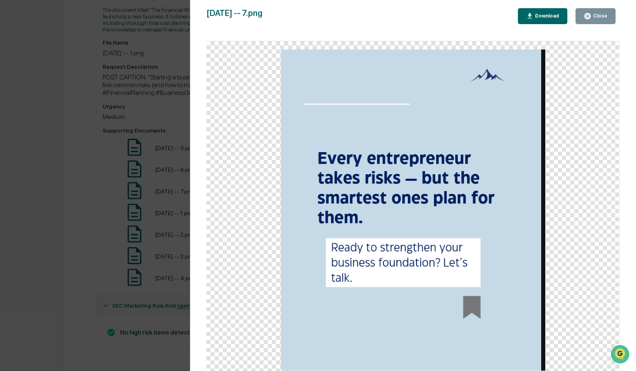
click at [588, 16] on icon "button" at bounding box center [588, 16] width 8 height 8
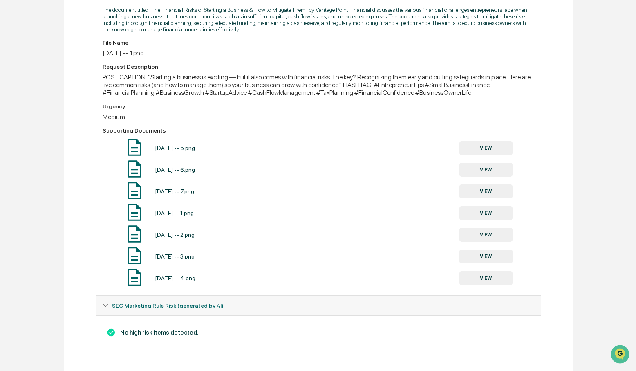
click at [495, 212] on button "VIEW" at bounding box center [485, 213] width 53 height 14
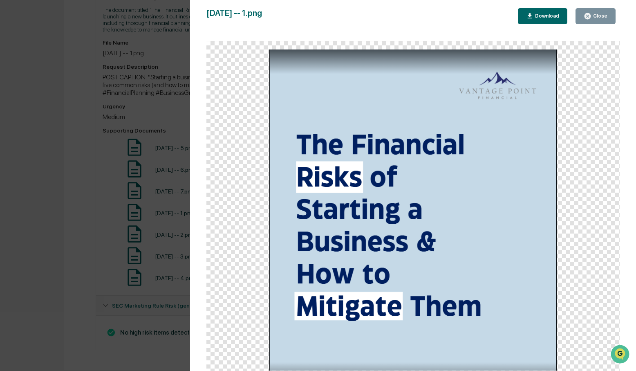
click at [593, 19] on div "Close" at bounding box center [596, 16] width 24 height 8
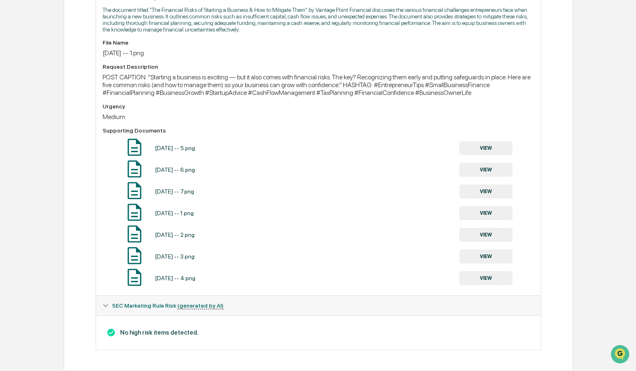
click at [492, 213] on button "VIEW" at bounding box center [485, 213] width 53 height 14
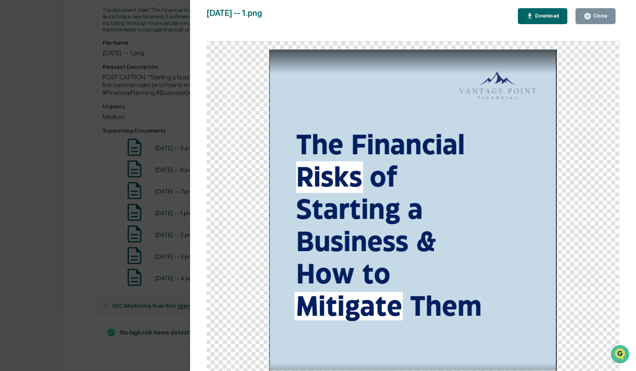
click at [610, 15] on button "Close" at bounding box center [596, 16] width 40 height 16
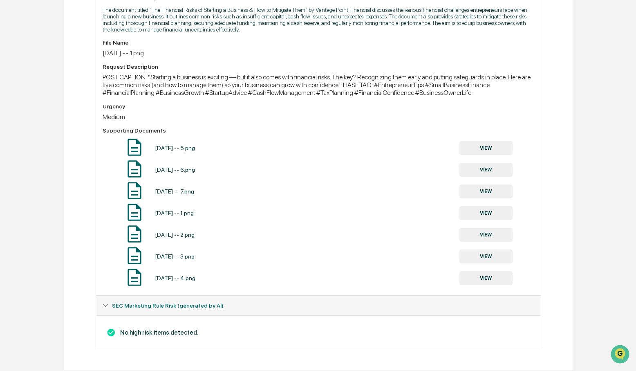
click at [498, 231] on button "VIEW" at bounding box center [485, 235] width 53 height 14
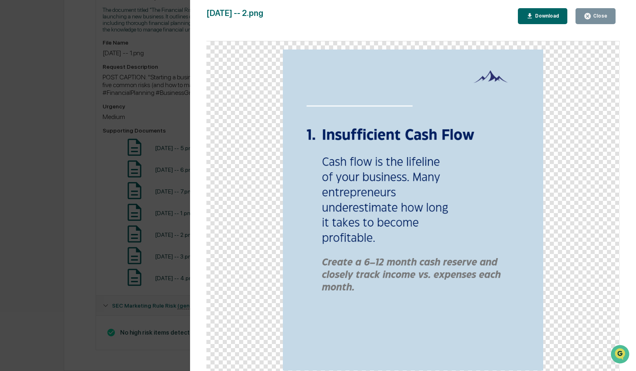
click at [602, 18] on div "Close" at bounding box center [600, 16] width 16 height 6
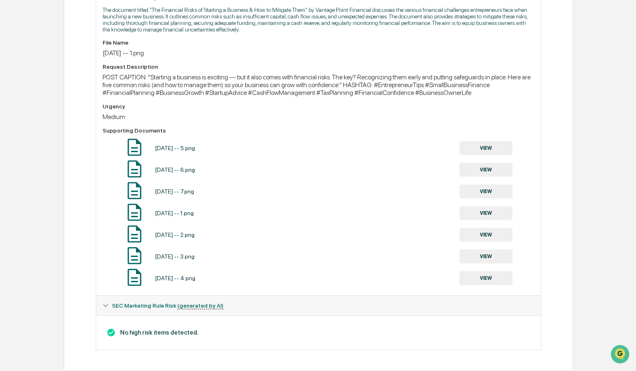
click at [475, 255] on button "VIEW" at bounding box center [485, 256] width 53 height 14
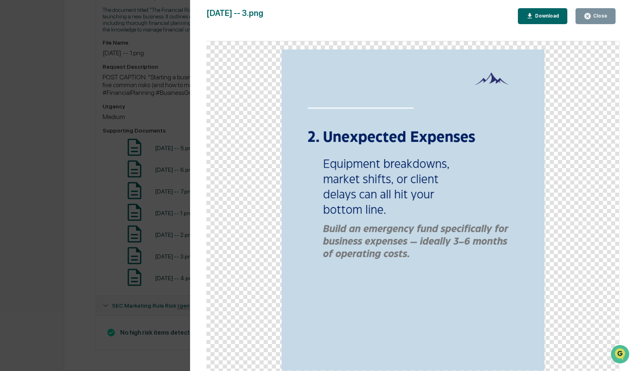
click at [592, 16] on div "Close" at bounding box center [600, 16] width 16 height 6
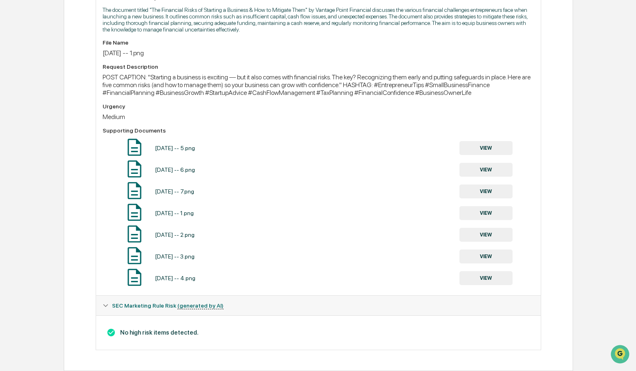
click at [490, 278] on button "VIEW" at bounding box center [485, 278] width 53 height 14
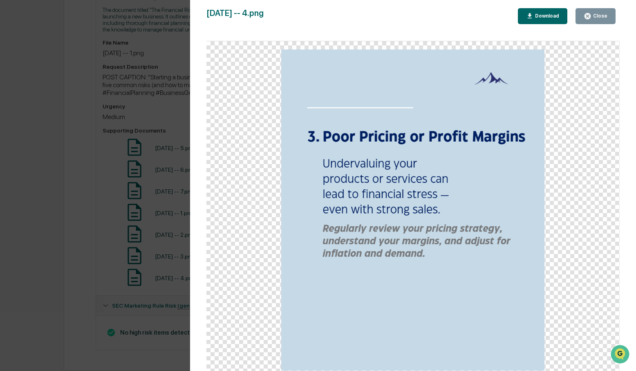
click at [597, 13] on div "Close" at bounding box center [600, 16] width 16 height 6
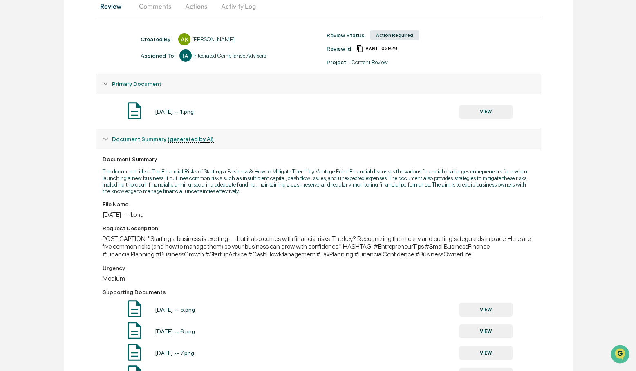
scroll to position [83, 0]
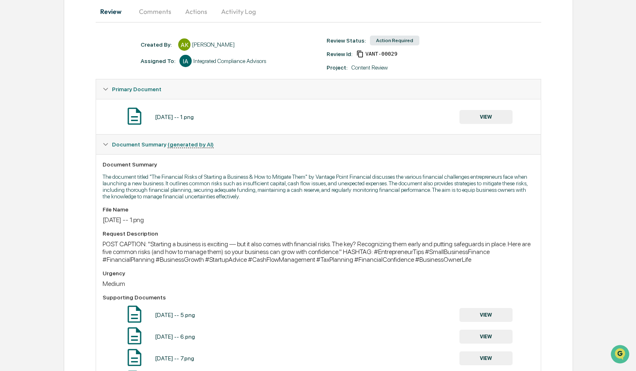
click at [159, 11] on button "Comments" at bounding box center [154, 12] width 45 height 20
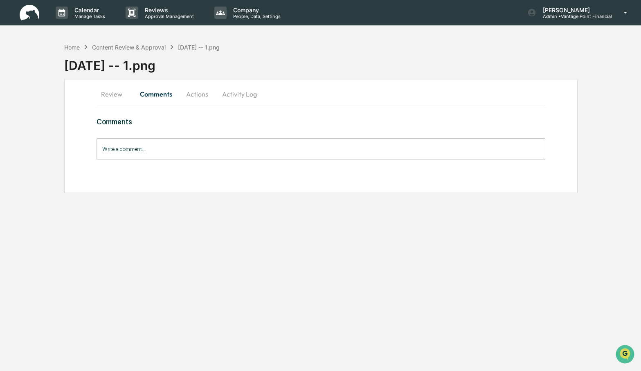
click at [106, 150] on input "Write a comment..." at bounding box center [320, 149] width 448 height 22
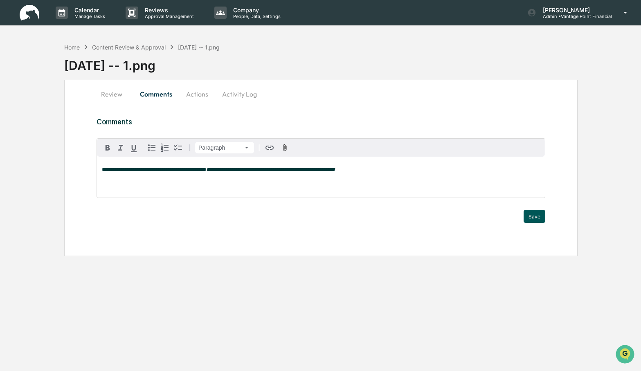
click at [535, 215] on button "Save" at bounding box center [534, 216] width 22 height 13
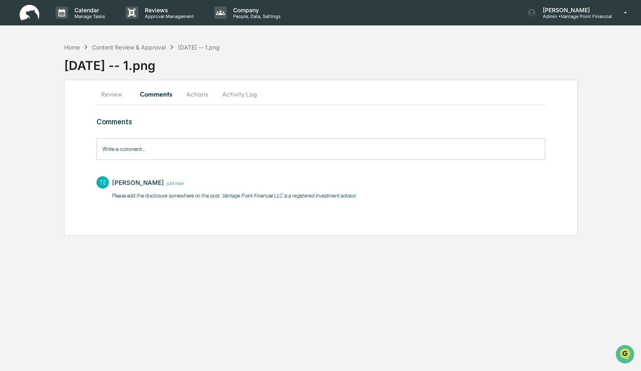
click at [199, 94] on button "Actions" at bounding box center [197, 94] width 37 height 20
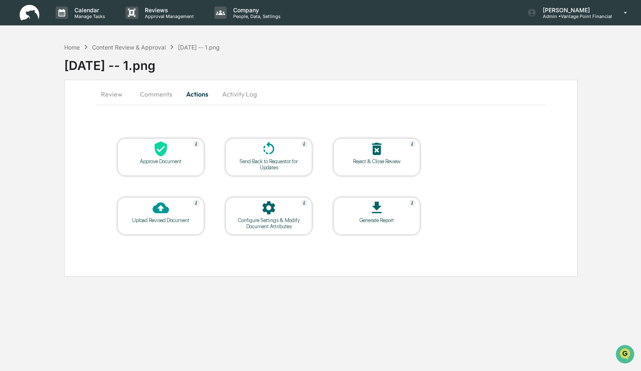
click at [155, 151] on icon at bounding box center [160, 149] width 16 height 16
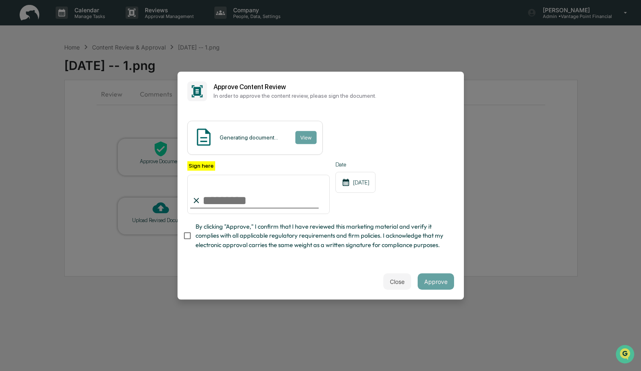
click at [352, 130] on div "Generating document... View" at bounding box center [320, 138] width 267 height 34
click at [341, 126] on div "Generating document... View" at bounding box center [320, 138] width 267 height 34
click at [316, 131] on button "View" at bounding box center [305, 137] width 21 height 13
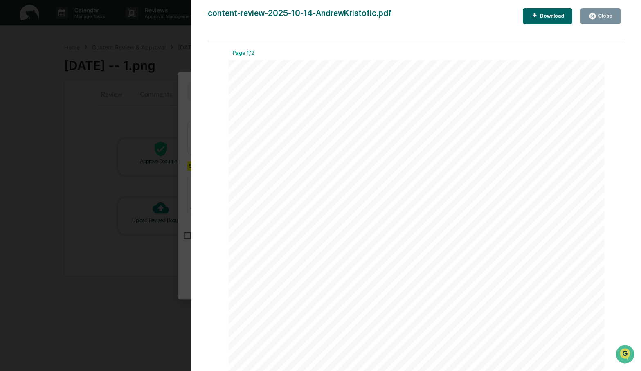
click at [603, 14] on div "Close" at bounding box center [604, 16] width 16 height 6
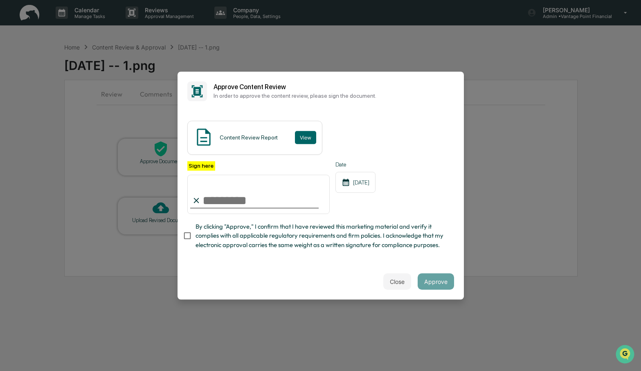
click at [384, 135] on div "Content Review Report View" at bounding box center [320, 138] width 267 height 34
click at [208, 195] on input "Sign here" at bounding box center [258, 194] width 143 height 39
type input "**********"
click at [433, 280] on button "Approve" at bounding box center [435, 281] width 36 height 16
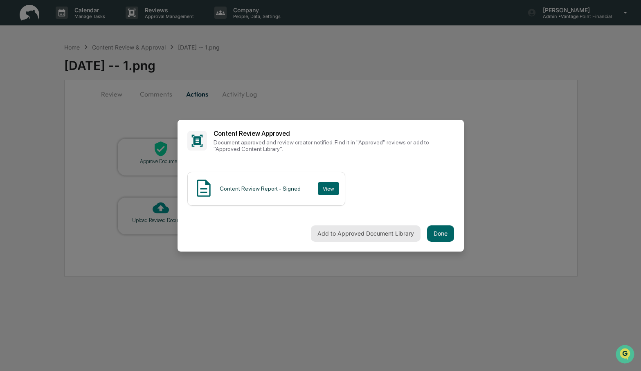
click at [352, 231] on button "Add to Approved Document Library" at bounding box center [366, 233] width 110 height 16
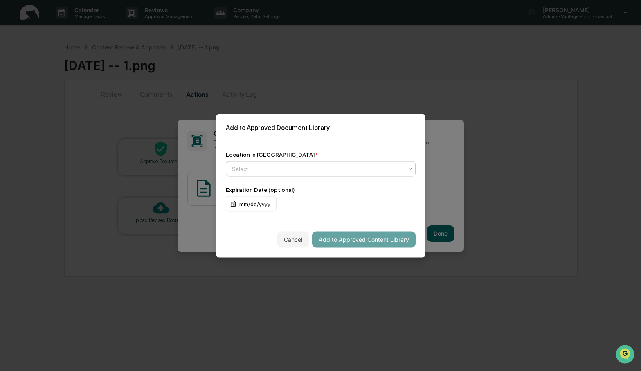
click at [388, 168] on div at bounding box center [317, 168] width 171 height 8
drag, startPoint x: 314, startPoint y: 188, endPoint x: 316, endPoint y: 198, distance: 10.3
click at [314, 188] on div "Approved Content Library" at bounding box center [318, 185] width 184 height 16
click at [332, 234] on button "Add to Approved Content Library" at bounding box center [363, 239] width 103 height 16
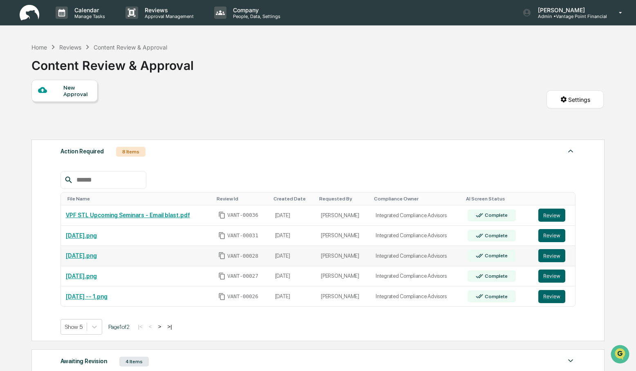
drag, startPoint x: 546, startPoint y: 254, endPoint x: 532, endPoint y: 250, distance: 14.6
click at [546, 254] on button "Review" at bounding box center [551, 255] width 27 height 13
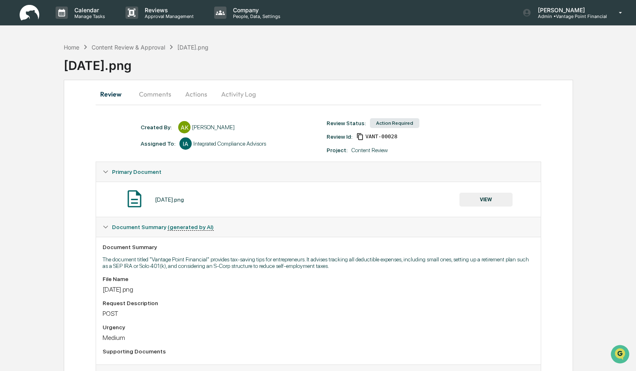
click at [167, 94] on button "Comments" at bounding box center [154, 94] width 45 height 20
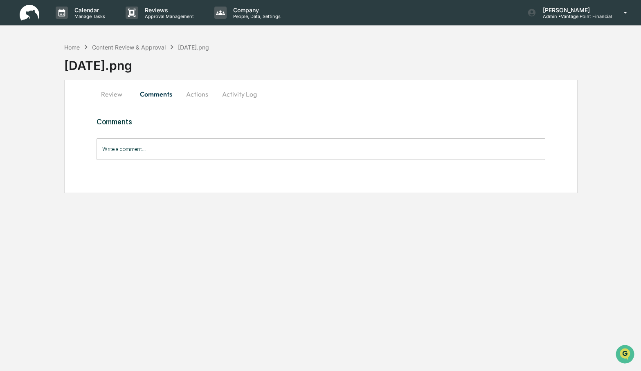
click at [184, 148] on input "Write a comment..." at bounding box center [320, 149] width 448 height 22
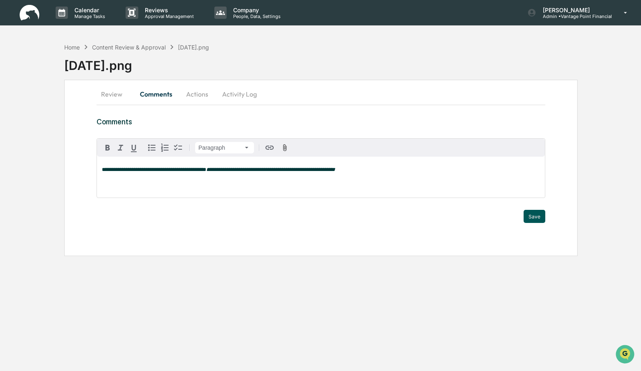
click at [529, 213] on button "Save" at bounding box center [534, 216] width 22 height 13
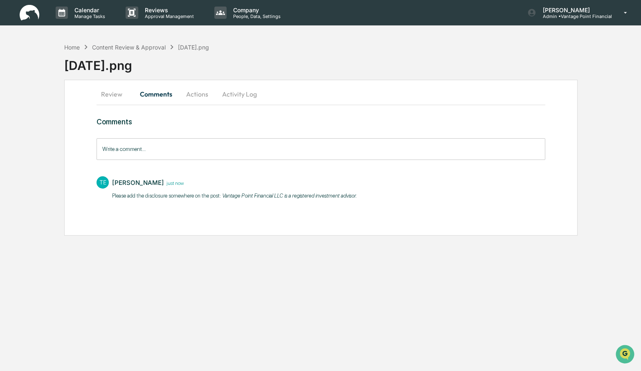
click at [194, 90] on button "Actions" at bounding box center [197, 94] width 37 height 20
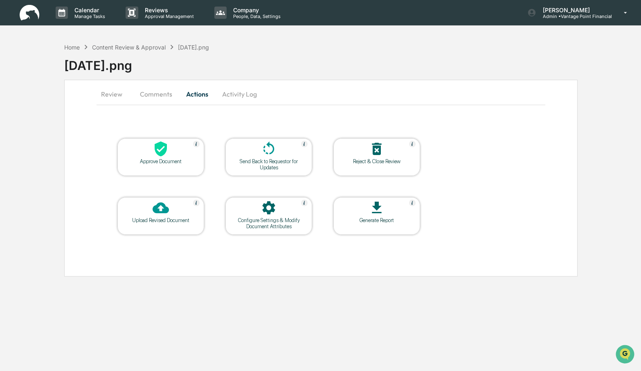
click at [164, 150] on icon at bounding box center [161, 148] width 12 height 15
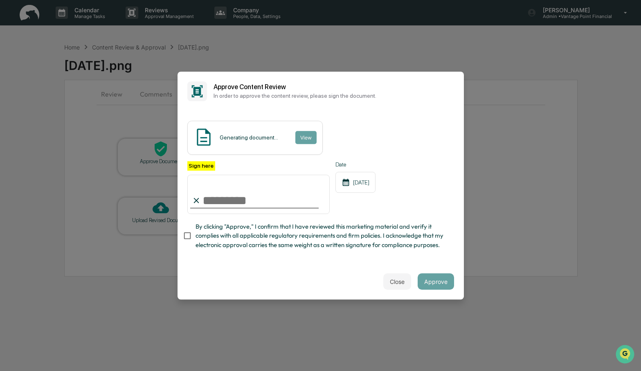
click at [368, 133] on div "Generating document... View" at bounding box center [320, 138] width 267 height 34
click at [374, 131] on div "Generating document... View" at bounding box center [320, 138] width 267 height 34
click at [313, 132] on button "View" at bounding box center [305, 137] width 21 height 13
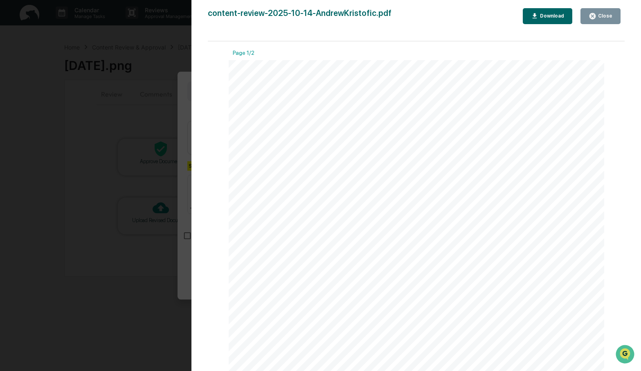
click at [605, 10] on button "Close" at bounding box center [600, 16] width 40 height 16
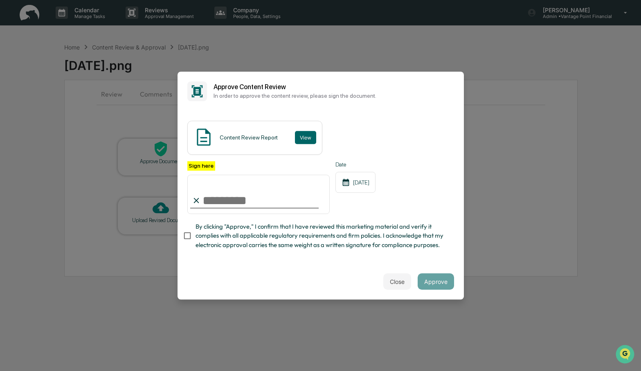
click at [214, 189] on input "Sign here" at bounding box center [258, 194] width 143 height 39
type input "**********"
click at [427, 283] on button "Approve" at bounding box center [435, 281] width 36 height 16
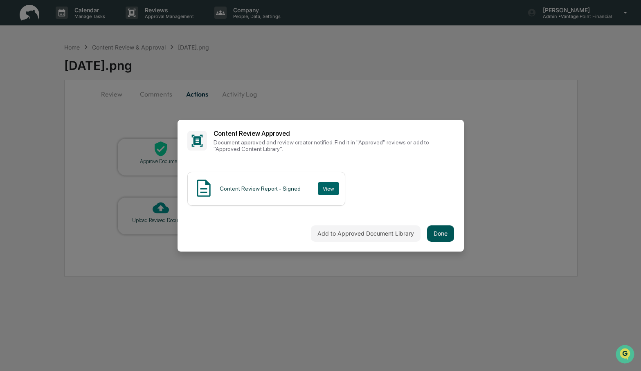
click at [433, 230] on button "Done" at bounding box center [440, 233] width 27 height 16
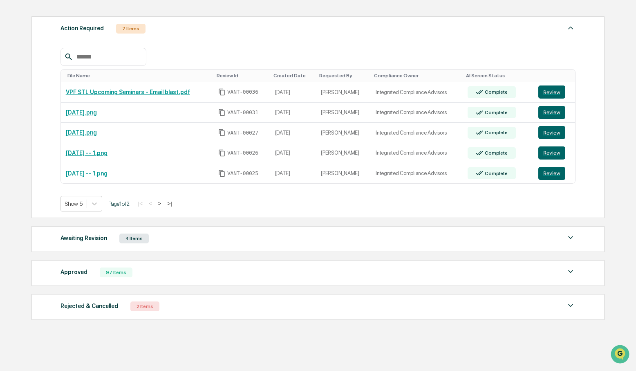
scroll to position [136, 0]
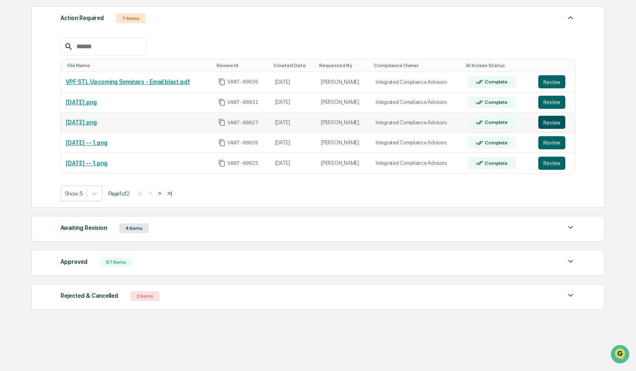
click at [554, 121] on button "Review" at bounding box center [551, 122] width 27 height 13
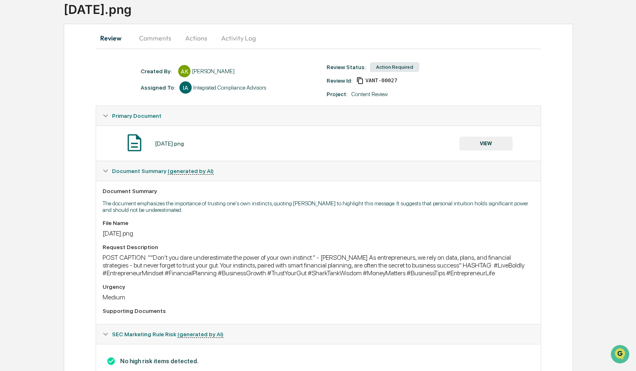
scroll to position [53, 0]
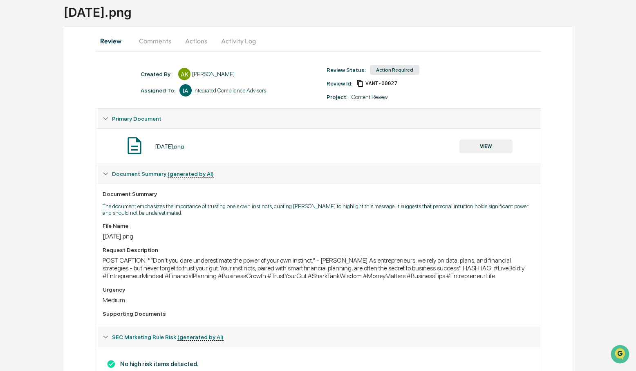
click at [496, 149] on button "VIEW" at bounding box center [485, 146] width 53 height 14
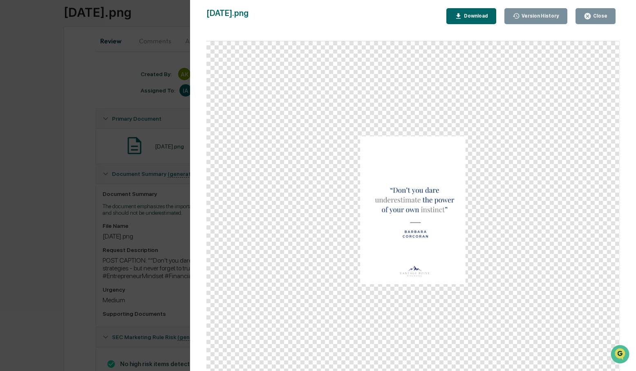
click at [598, 16] on div "Close" at bounding box center [600, 16] width 16 height 6
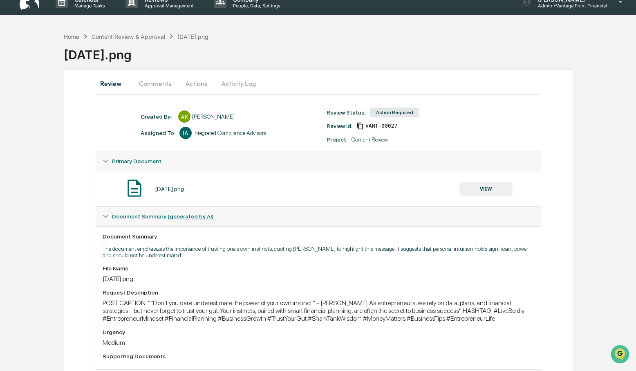
scroll to position [0, 0]
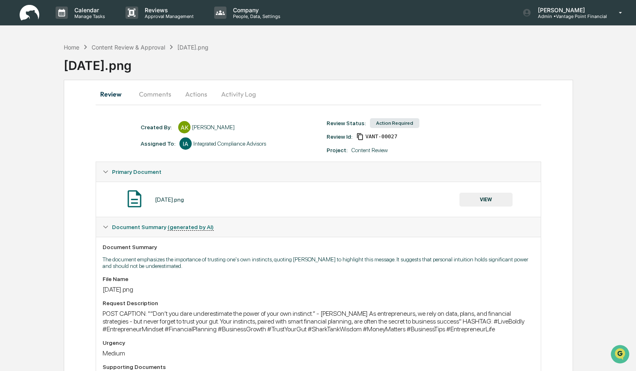
click at [166, 97] on button "Comments" at bounding box center [154, 94] width 45 height 20
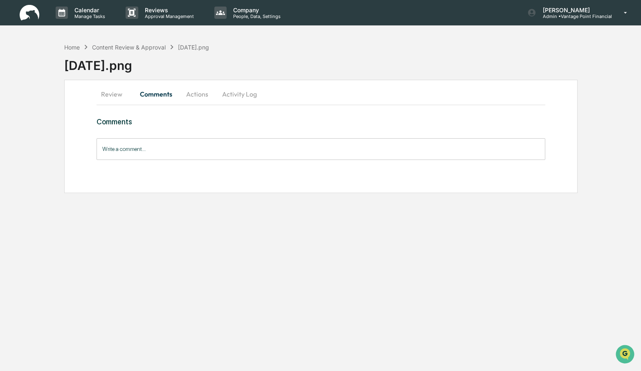
click at [116, 149] on input "Write a comment..." at bounding box center [320, 149] width 448 height 22
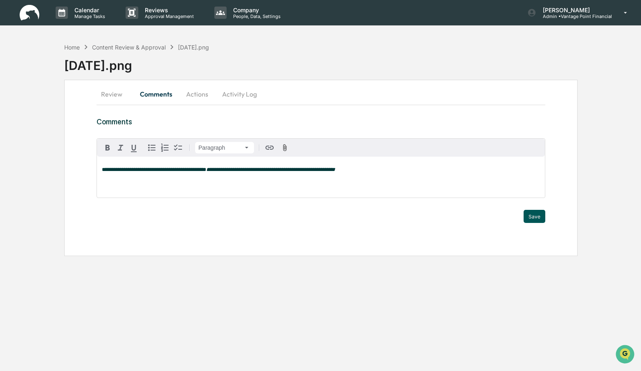
click at [531, 215] on button "Save" at bounding box center [534, 216] width 22 height 13
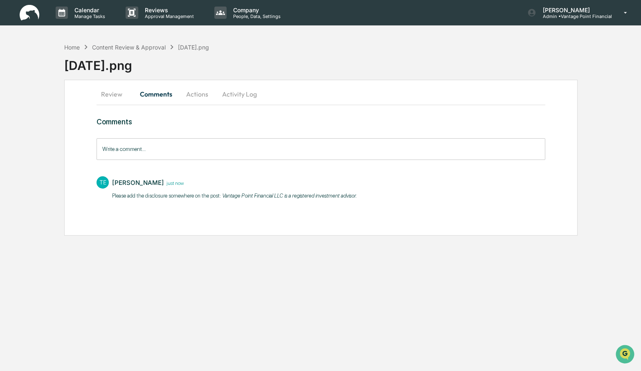
click at [196, 92] on button "Actions" at bounding box center [197, 94] width 37 height 20
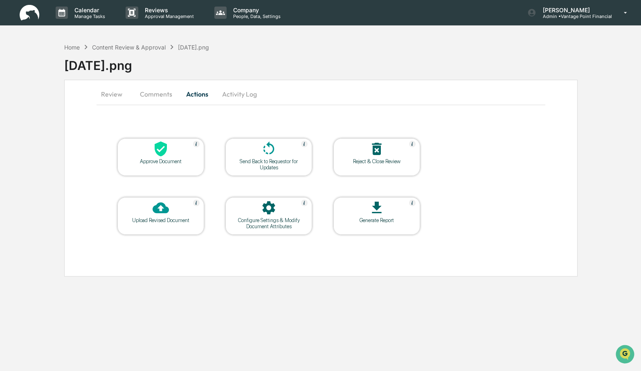
click at [159, 157] on icon at bounding box center [160, 149] width 16 height 16
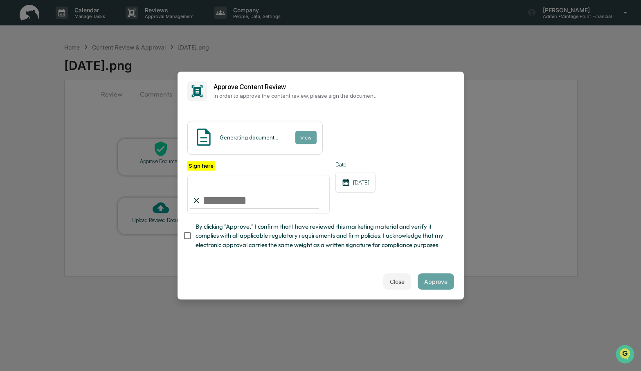
click at [378, 126] on div "Generating document... View" at bounding box center [320, 138] width 267 height 34
click at [313, 131] on button "View" at bounding box center [305, 137] width 21 height 13
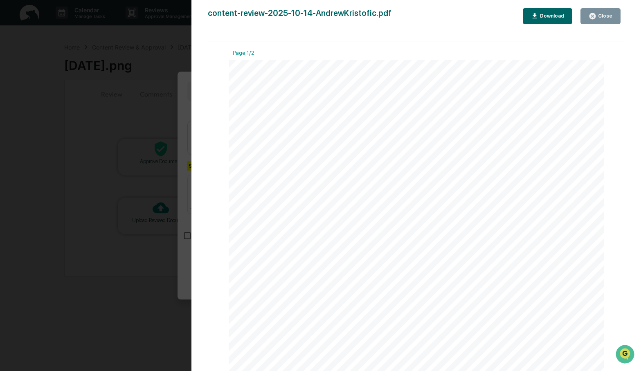
click at [599, 14] on div "Close" at bounding box center [604, 16] width 16 height 6
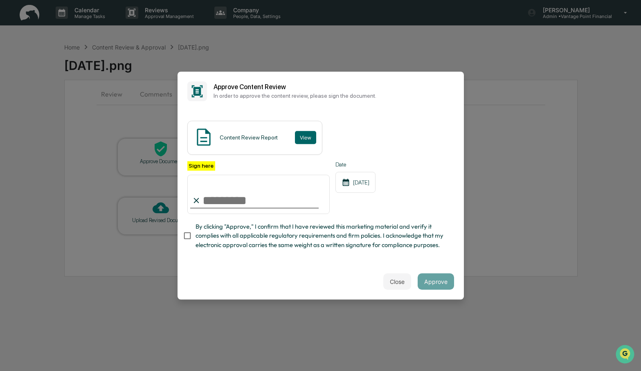
click at [212, 188] on input "Sign here" at bounding box center [258, 194] width 143 height 39
type input "**********"
click at [425, 284] on button "Approve" at bounding box center [435, 281] width 36 height 16
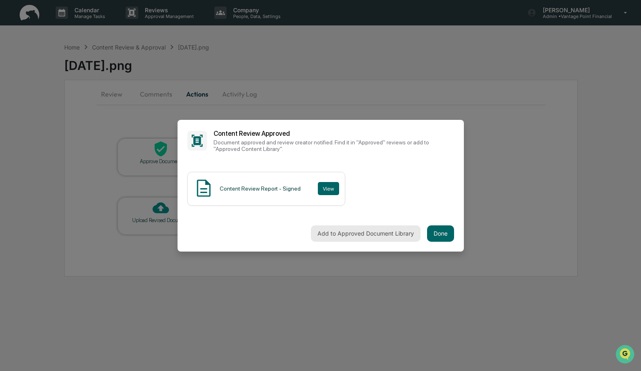
click at [368, 229] on button "Add to Approved Document Library" at bounding box center [366, 233] width 110 height 16
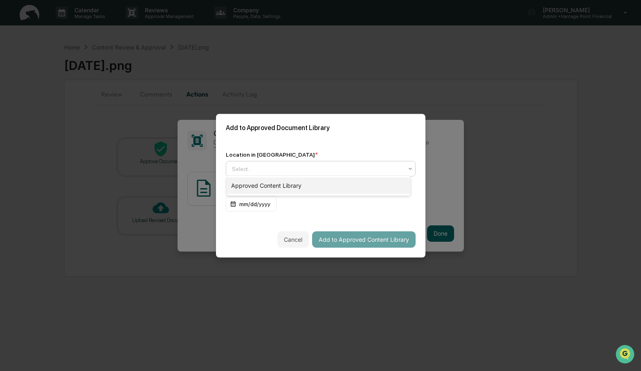
click at [293, 188] on div "Approved Content Library" at bounding box center [318, 185] width 184 height 16
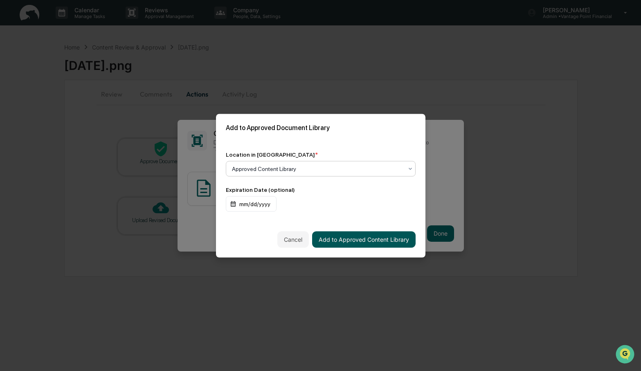
click at [365, 239] on button "Add to Approved Content Library" at bounding box center [363, 239] width 103 height 16
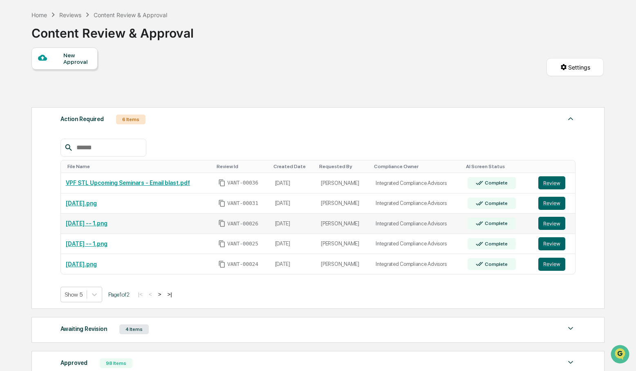
scroll to position [36, 0]
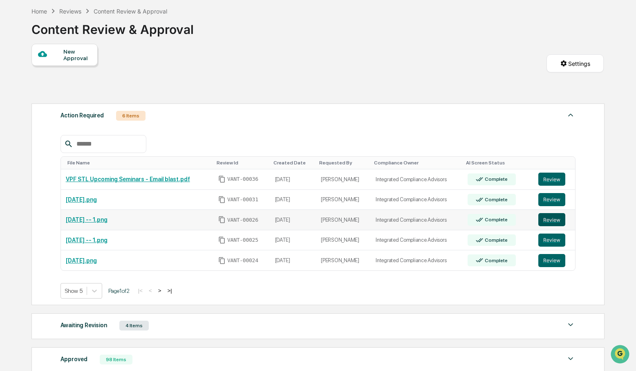
click at [546, 221] on button "Review" at bounding box center [551, 219] width 27 height 13
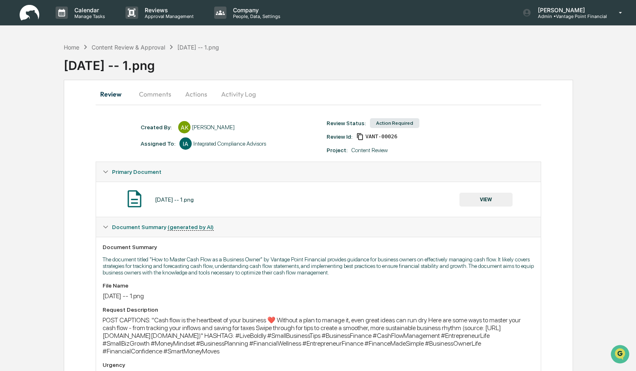
click at [481, 202] on button "VIEW" at bounding box center [485, 200] width 53 height 14
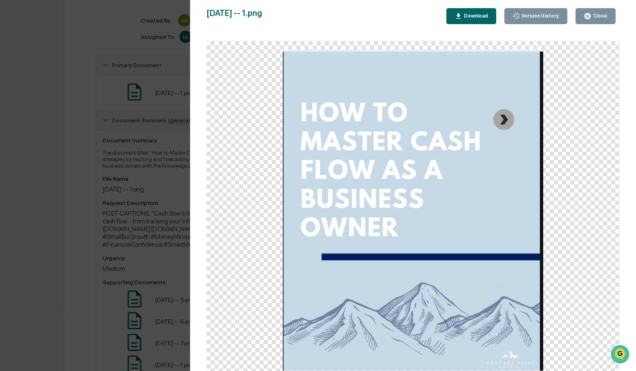
scroll to position [157, 0]
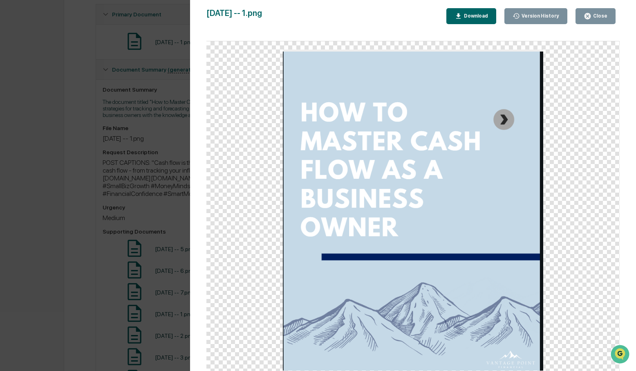
click at [505, 120] on img at bounding box center [413, 209] width 260 height 321
click at [601, 17] on div "Close" at bounding box center [600, 16] width 16 height 6
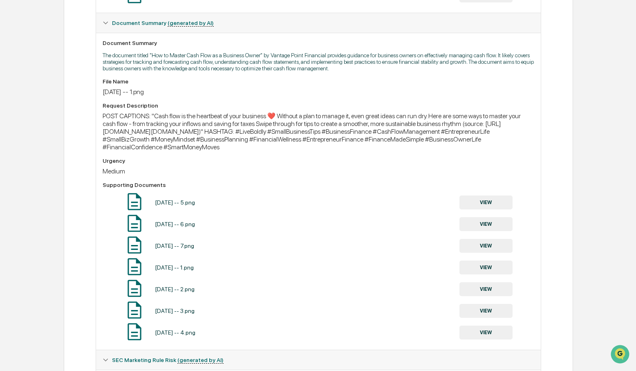
scroll to position [205, 0]
click at [489, 203] on button "VIEW" at bounding box center [485, 201] width 53 height 14
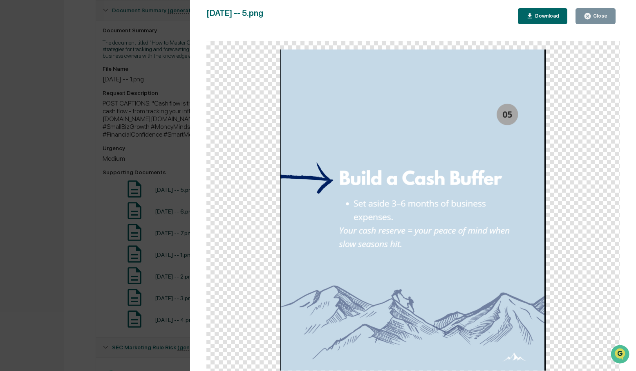
scroll to position [217, 0]
click at [590, 13] on icon "button" at bounding box center [588, 16] width 8 height 8
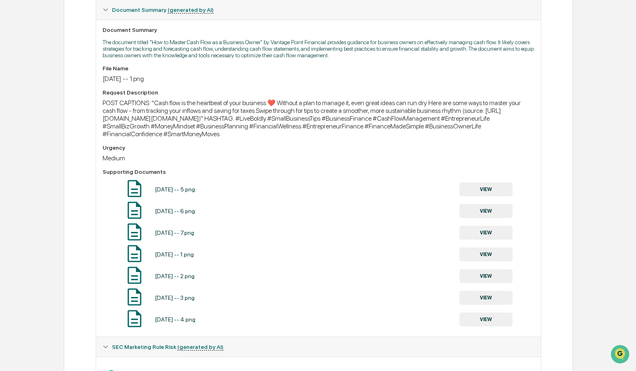
click at [478, 216] on button "VIEW" at bounding box center [485, 211] width 53 height 14
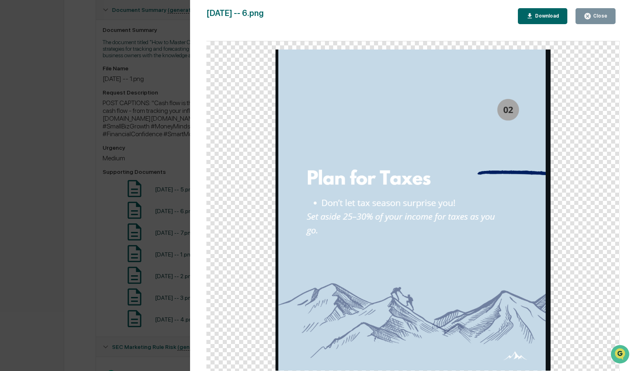
click at [596, 13] on div "Close" at bounding box center [600, 16] width 16 height 6
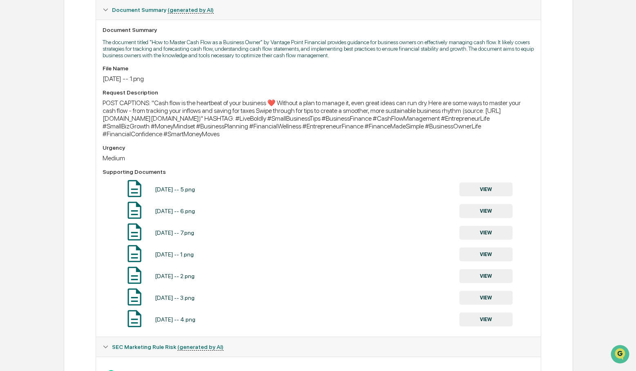
click at [478, 239] on button "VIEW" at bounding box center [485, 233] width 53 height 14
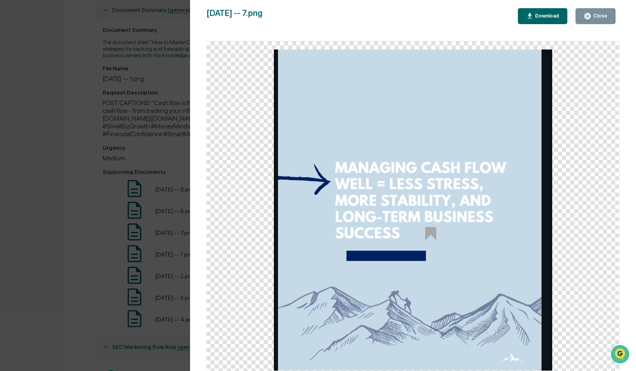
click at [598, 16] on div "Close" at bounding box center [600, 16] width 16 height 6
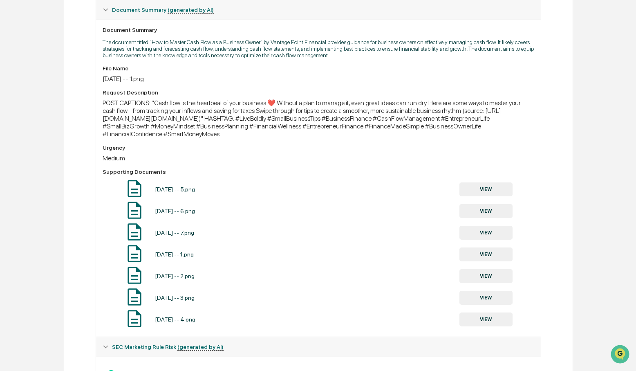
click at [478, 240] on button "VIEW" at bounding box center [485, 233] width 53 height 14
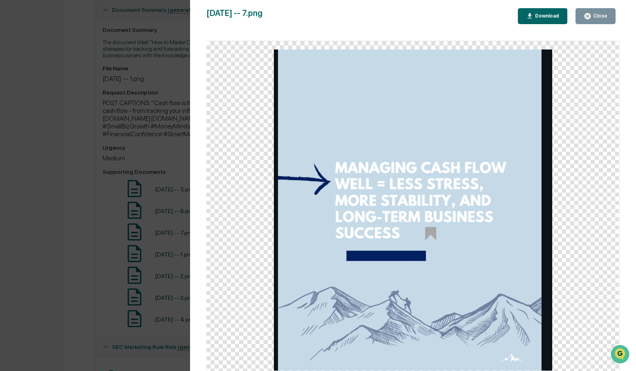
click at [591, 14] on icon "button" at bounding box center [588, 16] width 8 height 8
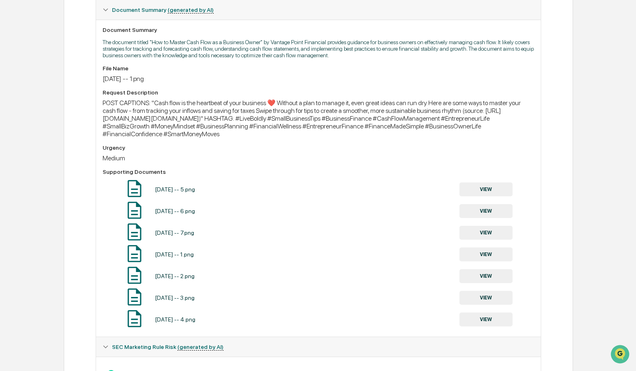
click at [488, 257] on button "VIEW" at bounding box center [485, 254] width 53 height 14
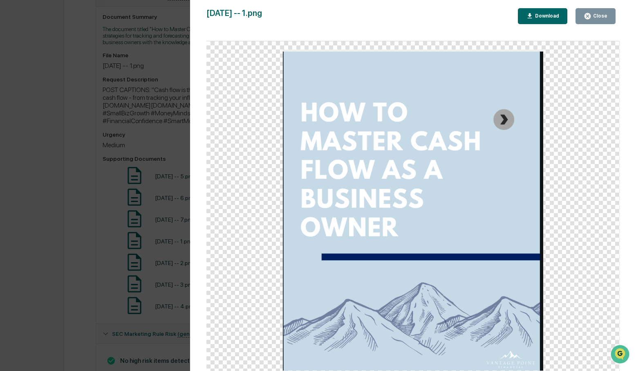
scroll to position [233, 0]
click at [604, 17] on div "Close" at bounding box center [600, 16] width 16 height 6
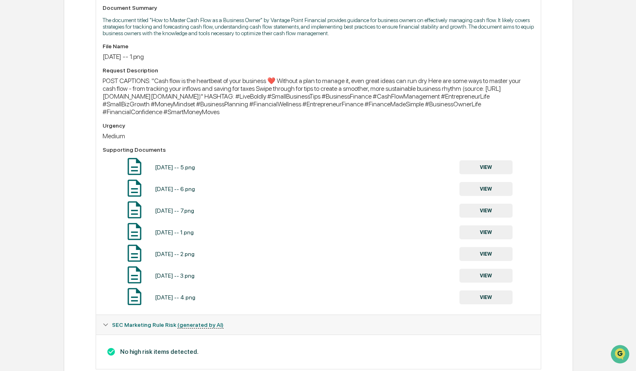
scroll to position [242, 0]
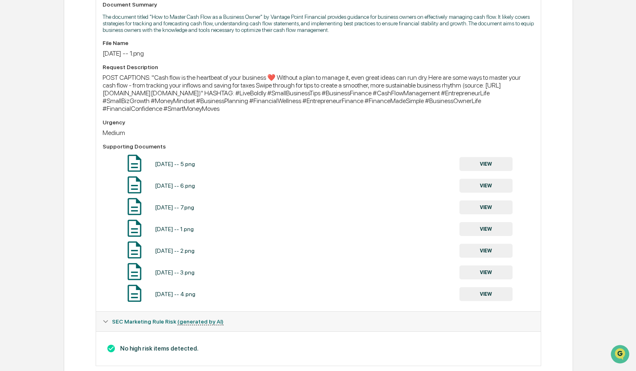
click at [500, 236] on button "VIEW" at bounding box center [485, 229] width 53 height 14
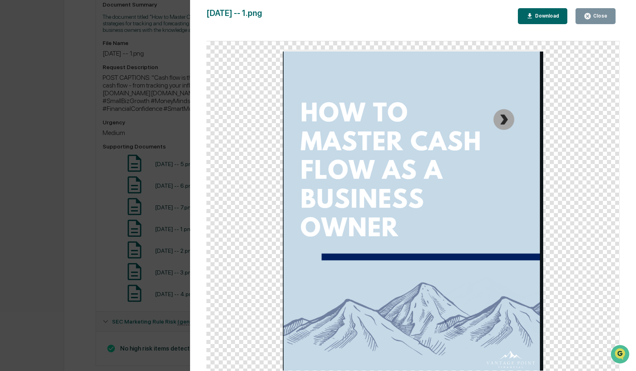
click at [609, 18] on button "Close" at bounding box center [596, 16] width 40 height 16
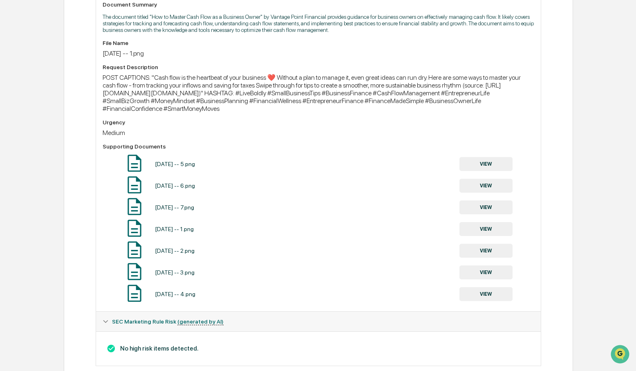
click at [492, 258] on button "VIEW" at bounding box center [485, 251] width 53 height 14
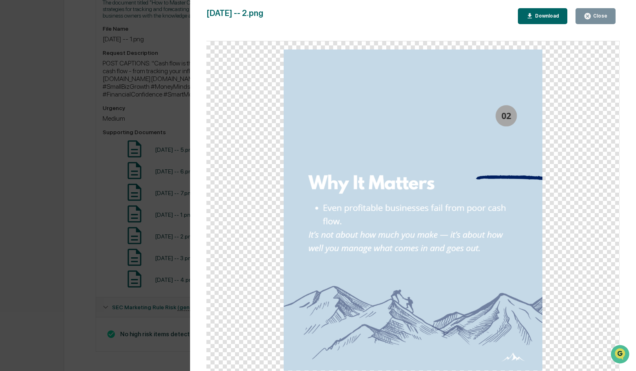
scroll to position [257, 0]
click at [604, 17] on div "Close" at bounding box center [600, 16] width 16 height 6
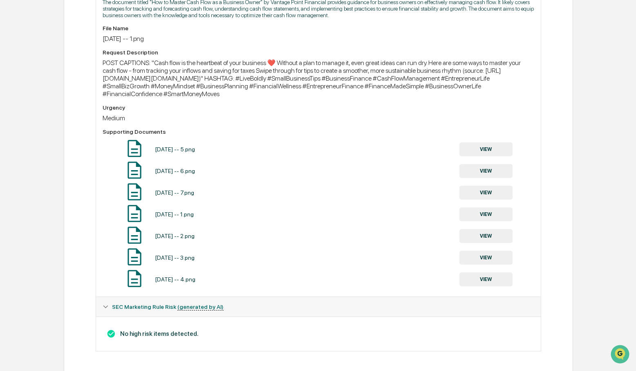
click at [495, 260] on button "VIEW" at bounding box center [485, 258] width 53 height 14
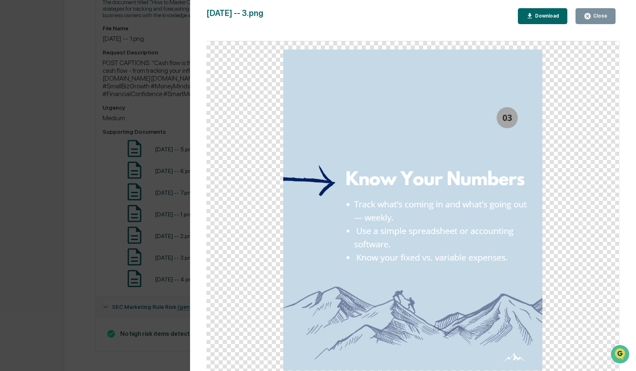
click at [598, 15] on div "Close" at bounding box center [600, 16] width 16 height 6
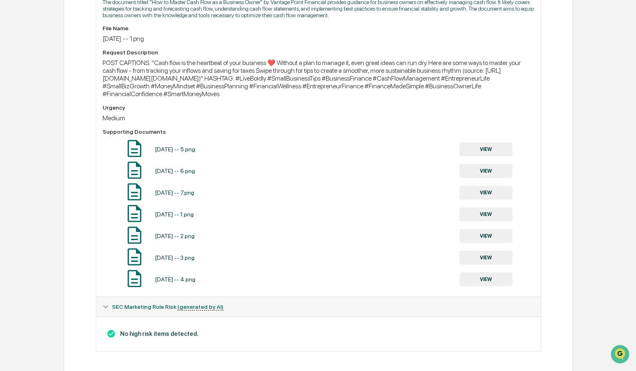
click at [483, 284] on button "VIEW" at bounding box center [485, 279] width 53 height 14
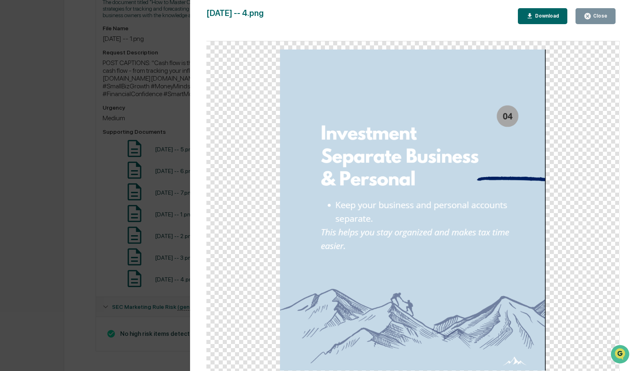
click at [596, 15] on div "Close" at bounding box center [600, 16] width 16 height 6
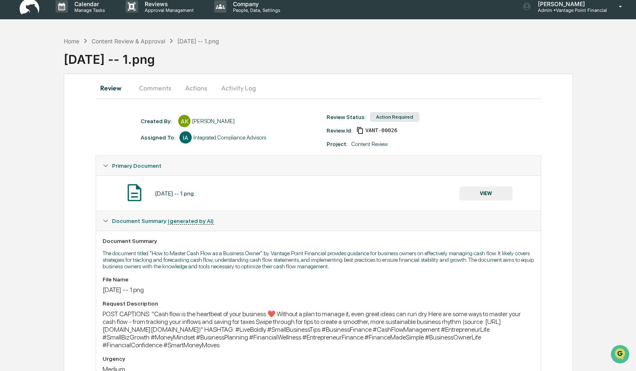
scroll to position [0, 0]
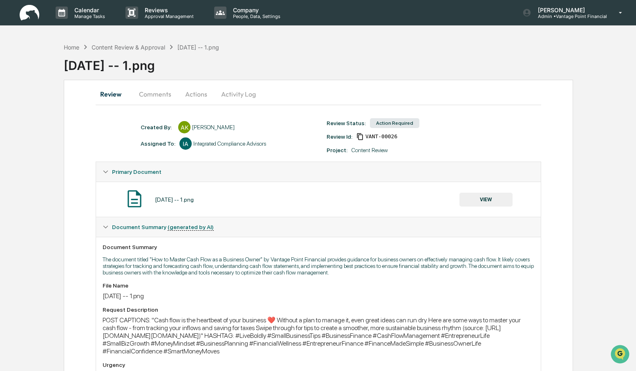
drag, startPoint x: 162, startPoint y: 93, endPoint x: 170, endPoint y: 91, distance: 8.4
click at [163, 93] on button "Comments" at bounding box center [154, 94] width 45 height 20
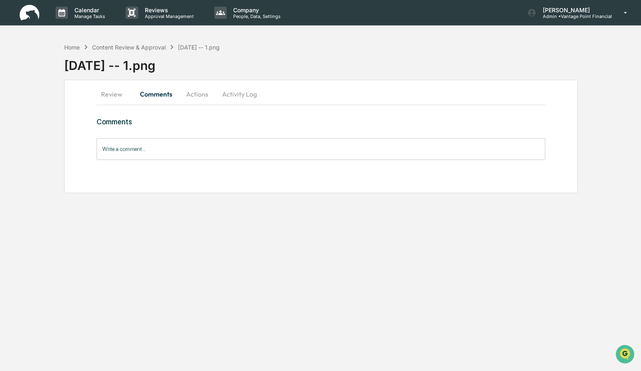
click at [123, 150] on input "Write a comment..." at bounding box center [320, 149] width 448 height 22
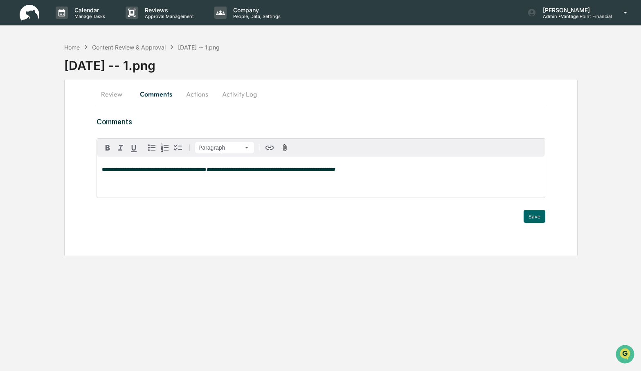
click at [190, 186] on div "**********" at bounding box center [321, 177] width 448 height 41
click at [197, 95] on button "Actions" at bounding box center [197, 94] width 37 height 20
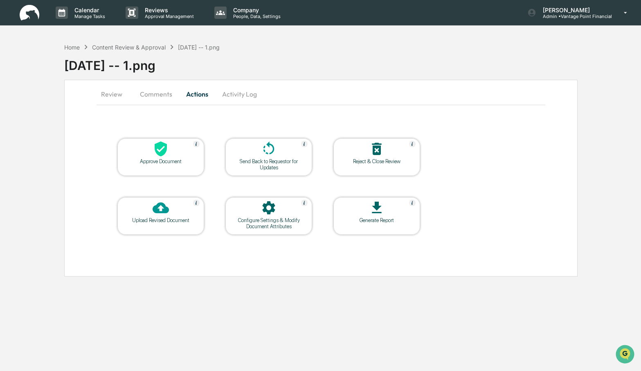
click at [179, 119] on table "Approve Document Send Back to Requestor for Updates Reject & Close Review Uploa…" at bounding box center [268, 186] width 344 height 138
click at [161, 155] on icon at bounding box center [161, 148] width 12 height 15
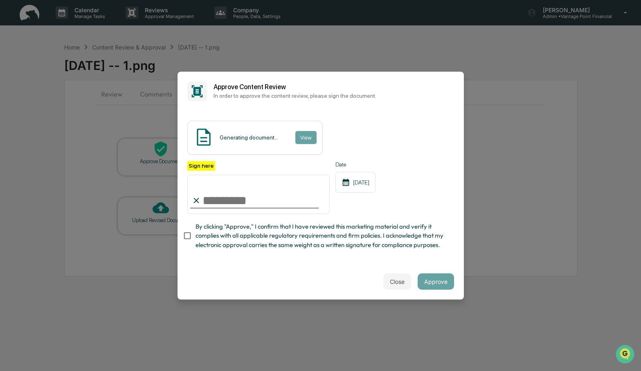
click at [349, 129] on div "Generating document... View" at bounding box center [320, 138] width 267 height 34
click at [344, 129] on div "Generating document... View" at bounding box center [320, 138] width 267 height 34
click at [314, 131] on button "View" at bounding box center [305, 137] width 21 height 13
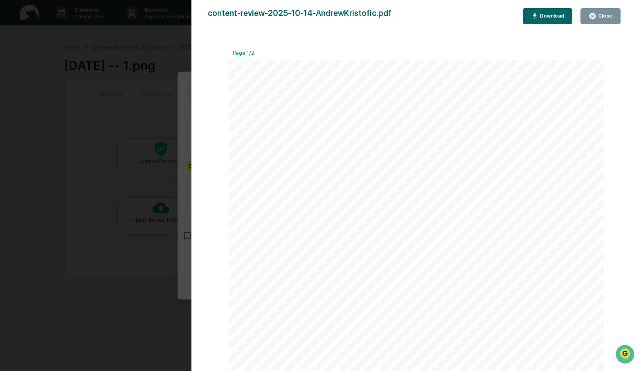
click at [606, 13] on div "Close" at bounding box center [604, 16] width 16 height 6
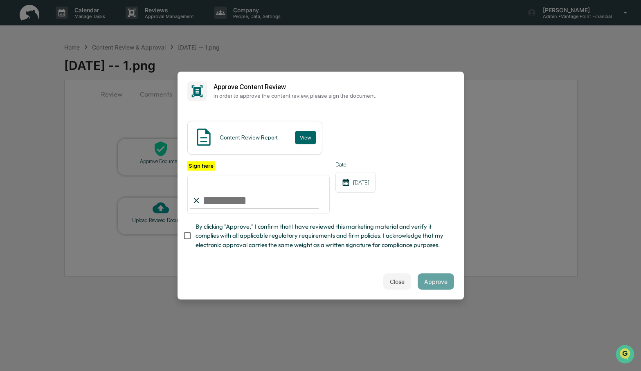
click at [214, 195] on input "Sign here" at bounding box center [258, 194] width 143 height 39
type input "**********"
drag, startPoint x: 434, startPoint y: 287, endPoint x: 441, endPoint y: 274, distance: 14.1
click at [434, 287] on button "Approve" at bounding box center [435, 281] width 36 height 16
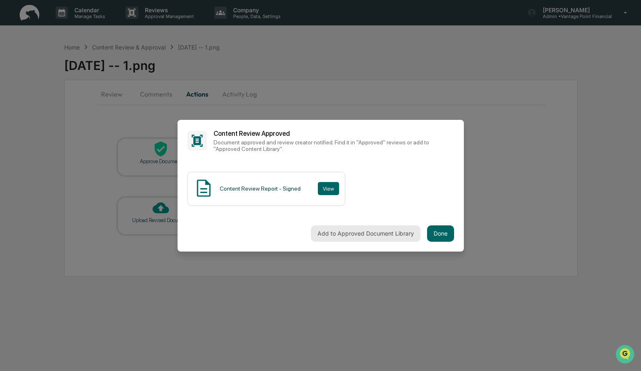
click at [361, 231] on button "Add to Approved Document Library" at bounding box center [366, 233] width 110 height 16
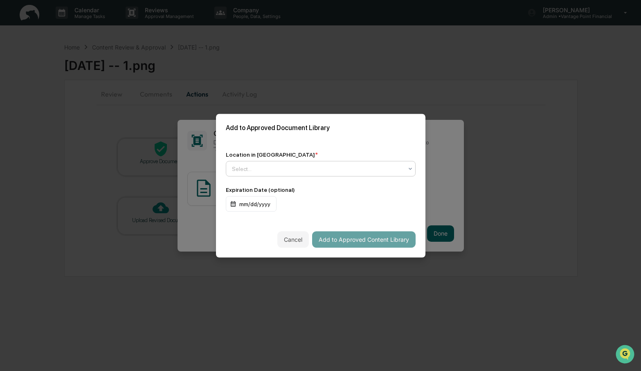
click at [407, 165] on icon at bounding box center [410, 168] width 7 height 7
click at [284, 182] on div "Approved Content Library" at bounding box center [318, 185] width 184 height 16
click at [322, 201] on div "mm/dd/yyyy" at bounding box center [321, 204] width 190 height 16
click at [368, 240] on button "Add to Approved Content Library" at bounding box center [363, 239] width 103 height 16
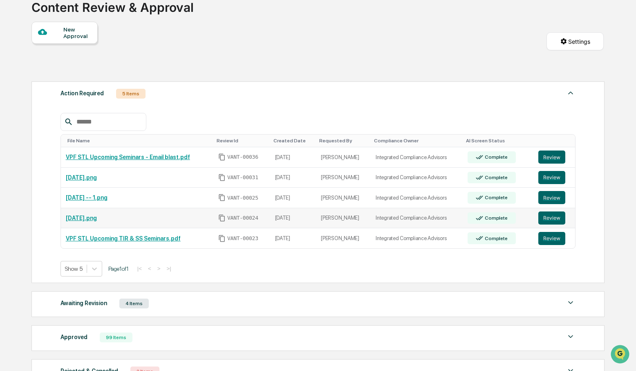
scroll to position [58, 0]
click at [550, 201] on button "Review" at bounding box center [551, 196] width 27 height 13
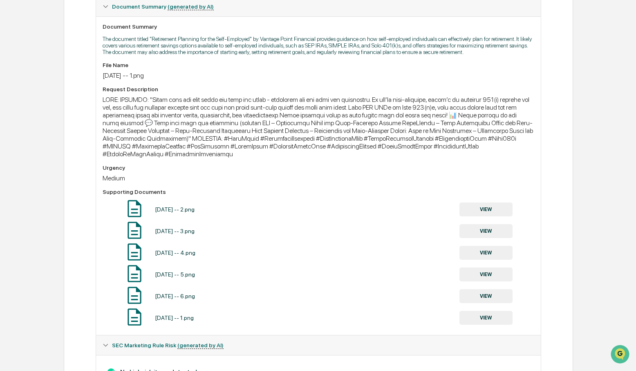
scroll to position [220, 0]
click at [471, 217] on button "VIEW" at bounding box center [485, 210] width 53 height 14
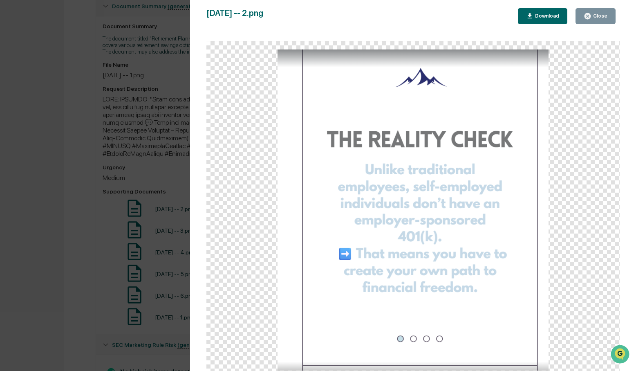
scroll to position [221, 0]
click at [592, 16] on div "Close" at bounding box center [600, 16] width 16 height 6
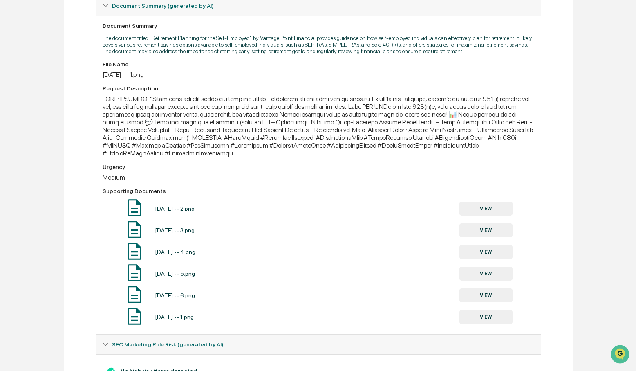
click at [482, 237] on button "VIEW" at bounding box center [485, 230] width 53 height 14
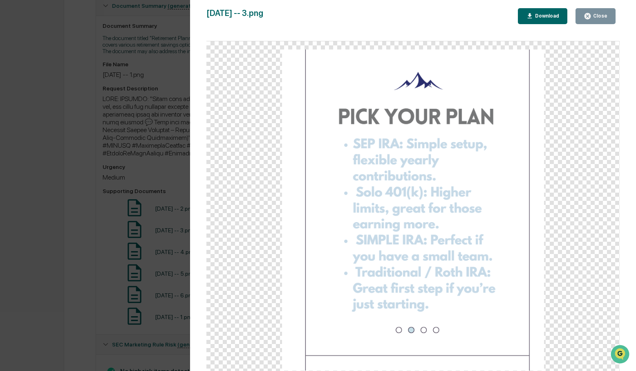
click at [596, 20] on button "Close" at bounding box center [596, 16] width 40 height 16
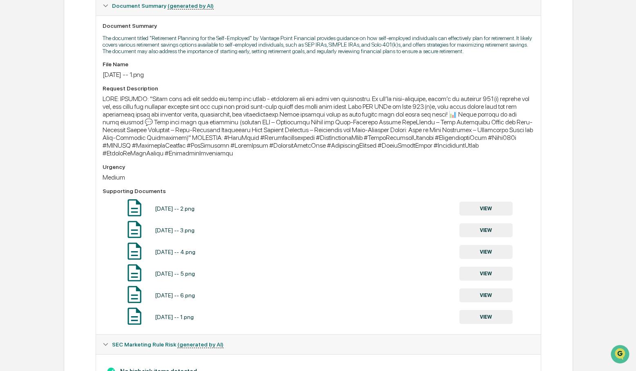
click at [491, 259] on button "VIEW" at bounding box center [485, 252] width 53 height 14
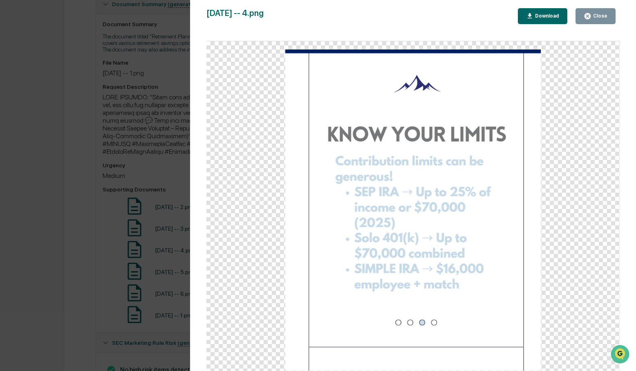
scroll to position [224, 0]
click at [598, 16] on div "Close" at bounding box center [600, 16] width 16 height 6
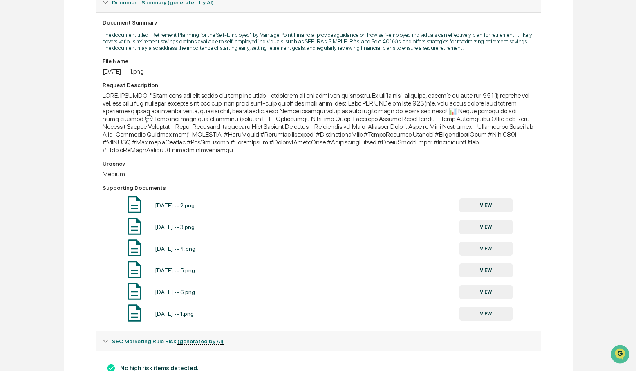
click at [489, 255] on button "VIEW" at bounding box center [485, 249] width 53 height 14
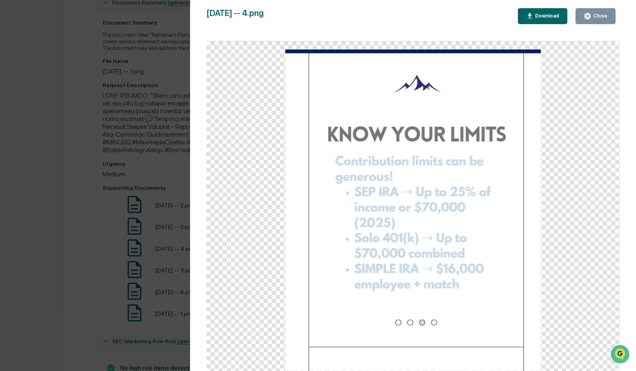
click at [589, 17] on icon "button" at bounding box center [588, 16] width 8 height 8
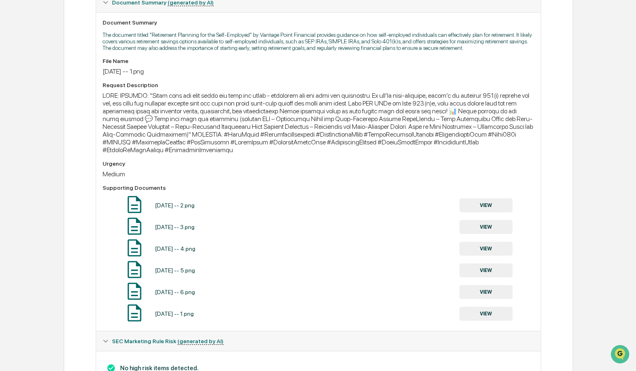
click at [491, 277] on button "VIEW" at bounding box center [485, 270] width 53 height 14
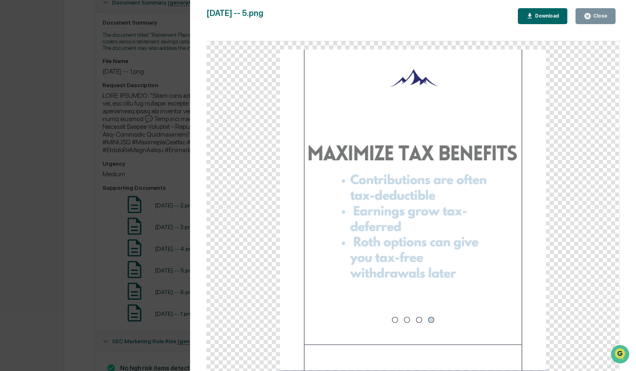
click at [595, 16] on div "Close" at bounding box center [600, 16] width 16 height 6
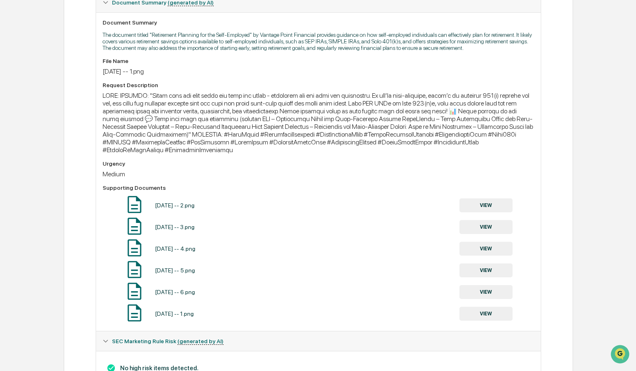
click at [488, 299] on button "VIEW" at bounding box center [485, 292] width 53 height 14
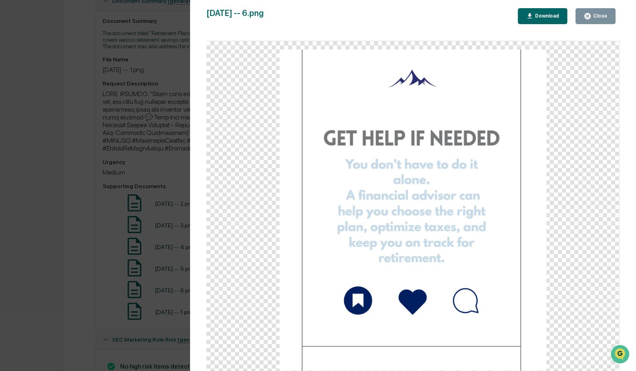
scroll to position [228, 0]
click at [587, 15] on icon "button" at bounding box center [588, 16] width 8 height 8
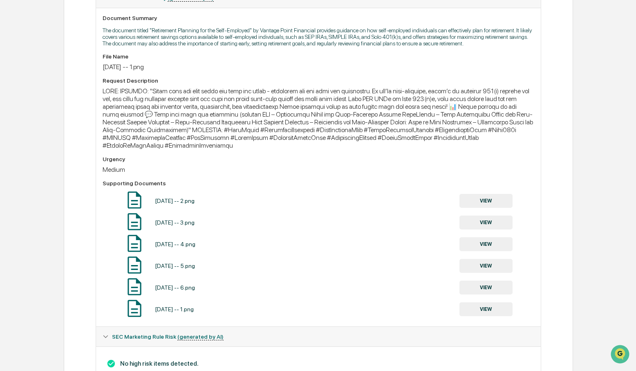
scroll to position [229, 0]
click at [492, 316] on button "VIEW" at bounding box center [485, 309] width 53 height 14
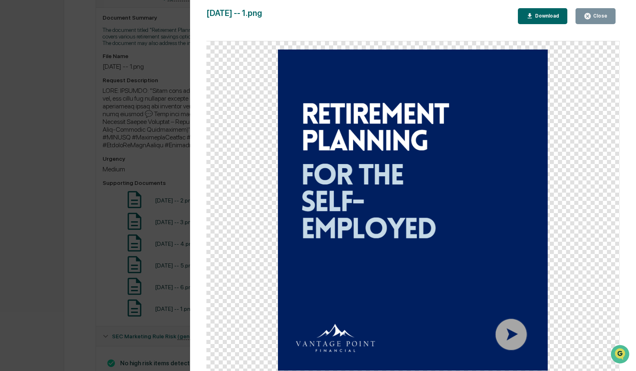
scroll to position [231, 0]
click at [598, 20] on button "Close" at bounding box center [596, 16] width 40 height 16
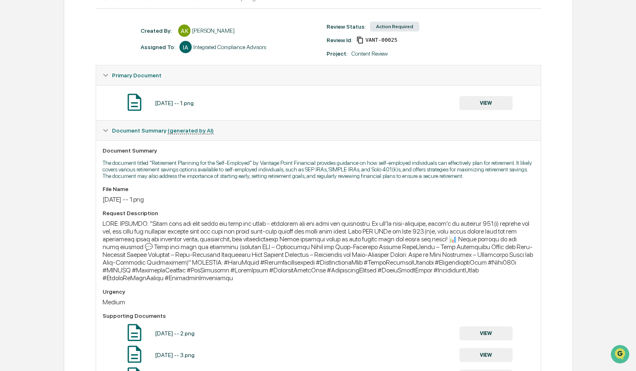
scroll to position [0, 0]
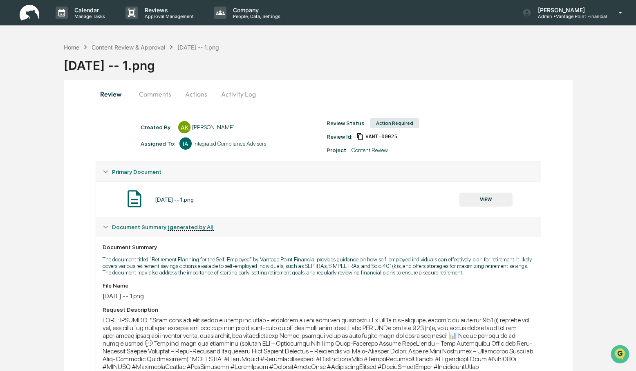
click at [163, 96] on button "Comments" at bounding box center [154, 94] width 45 height 20
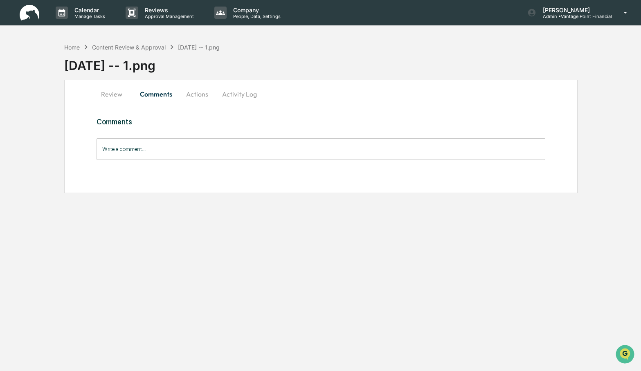
click at [120, 148] on input "Write a comment..." at bounding box center [320, 149] width 448 height 22
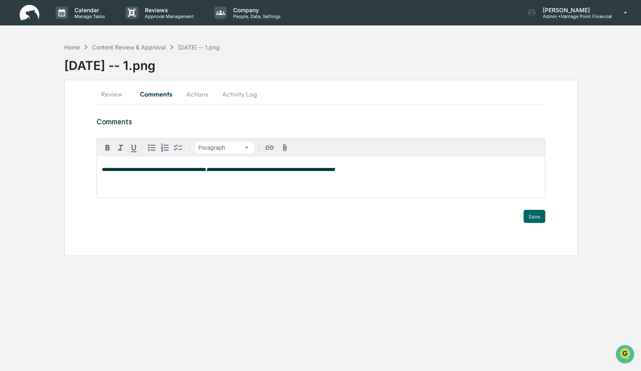
click at [424, 179] on div "**********" at bounding box center [321, 177] width 448 height 41
click at [535, 217] on button "Save" at bounding box center [534, 216] width 22 height 13
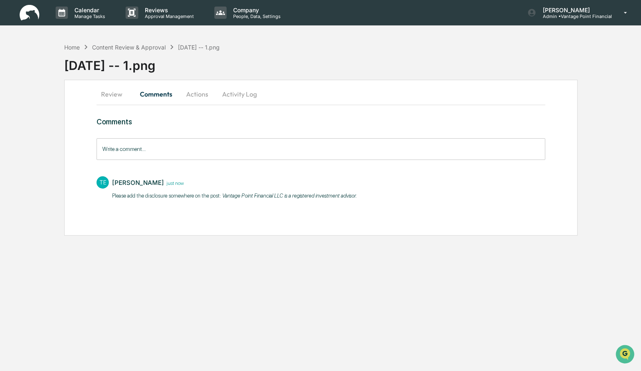
click at [193, 94] on button "Actions" at bounding box center [197, 94] width 37 height 20
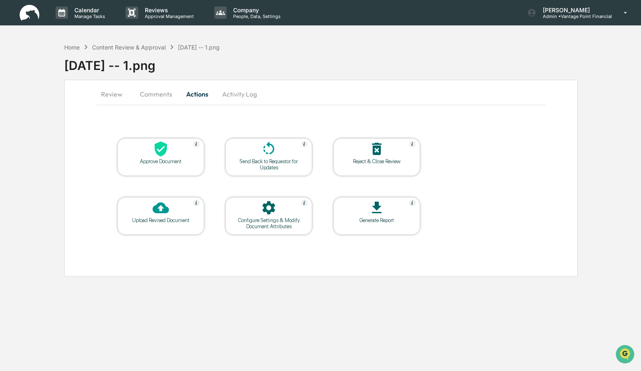
click at [153, 152] on icon at bounding box center [160, 149] width 16 height 16
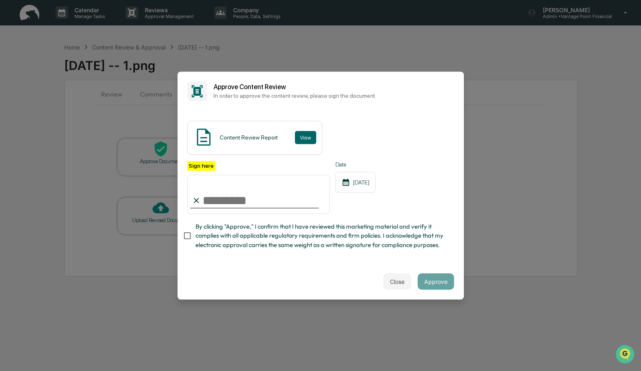
click at [345, 131] on div "Content Review Report View" at bounding box center [320, 138] width 267 height 34
click at [314, 131] on button "View" at bounding box center [305, 137] width 21 height 13
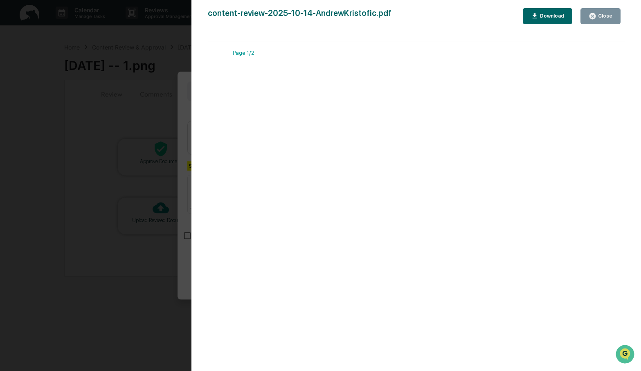
click at [598, 13] on div "Close" at bounding box center [604, 16] width 16 height 6
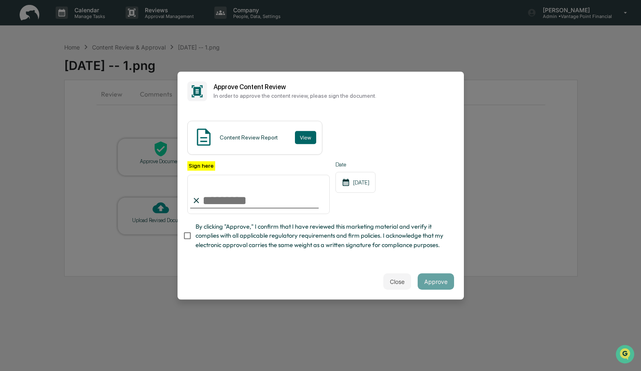
click at [213, 188] on input "Sign here" at bounding box center [258, 194] width 143 height 39
type input "**********"
drag, startPoint x: 425, startPoint y: 284, endPoint x: 451, endPoint y: 249, distance: 42.9
click at [425, 284] on button "Approve" at bounding box center [435, 281] width 36 height 16
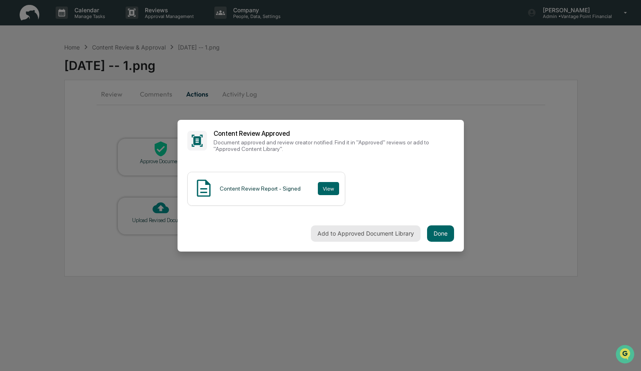
click at [375, 233] on button "Add to Approved Document Library" at bounding box center [366, 233] width 110 height 16
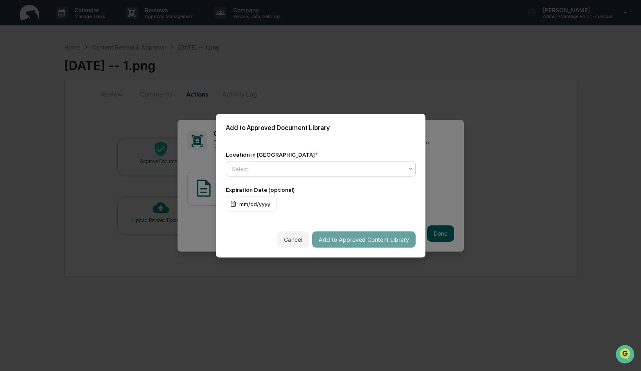
click at [316, 167] on div at bounding box center [317, 168] width 171 height 8
click at [305, 187] on div "Approved Content Library" at bounding box center [318, 185] width 184 height 16
click at [359, 239] on button "Add to Approved Content Library" at bounding box center [363, 239] width 103 height 16
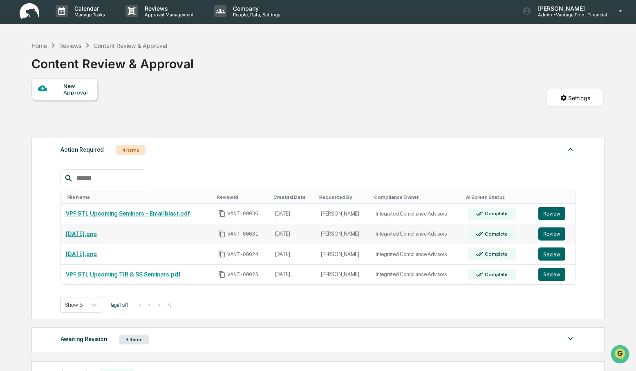
scroll to position [3, 0]
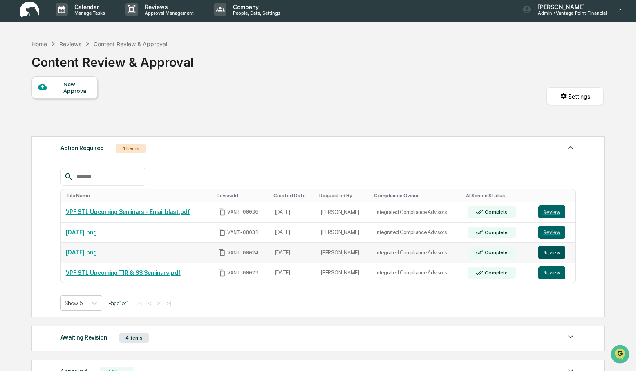
click at [556, 254] on button "Review" at bounding box center [551, 252] width 27 height 13
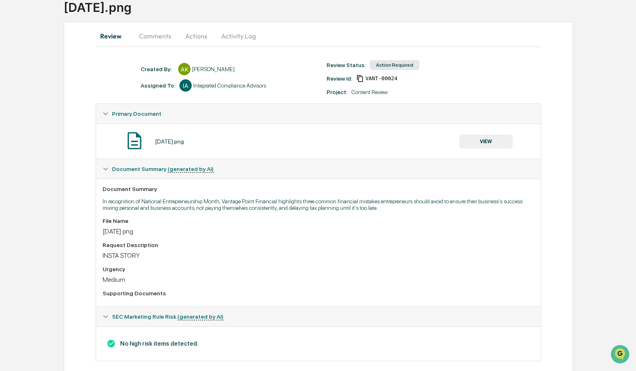
scroll to position [19, 0]
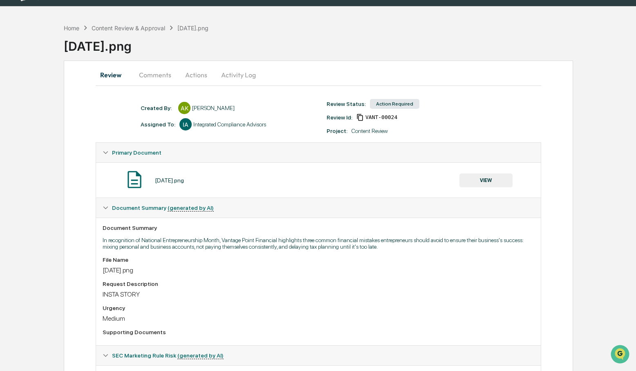
click at [481, 179] on button "VIEW" at bounding box center [485, 180] width 53 height 14
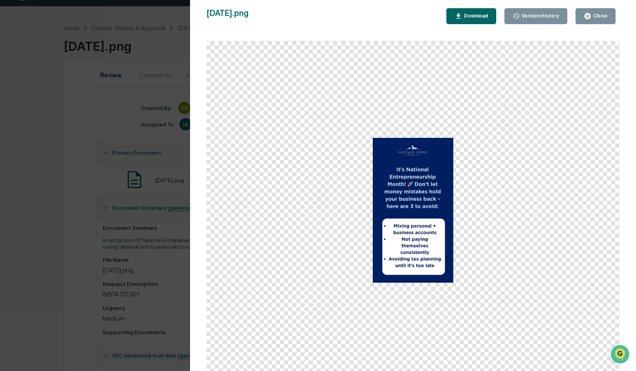
click at [594, 15] on div "Close" at bounding box center [600, 16] width 16 height 6
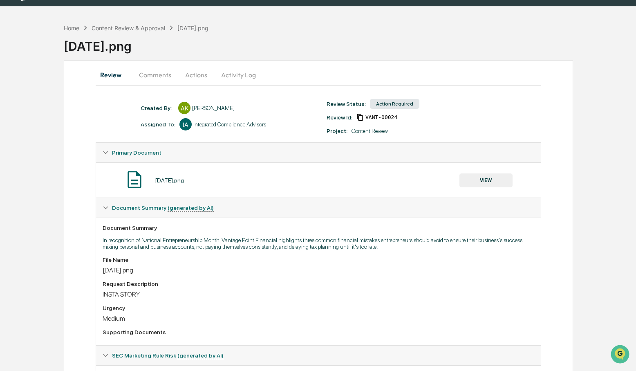
click at [352, 190] on div "nov 3.png VIEW" at bounding box center [318, 180] width 431 height 22
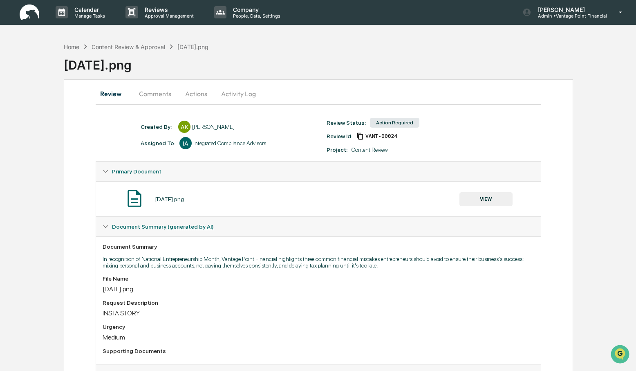
scroll to position [0, 0]
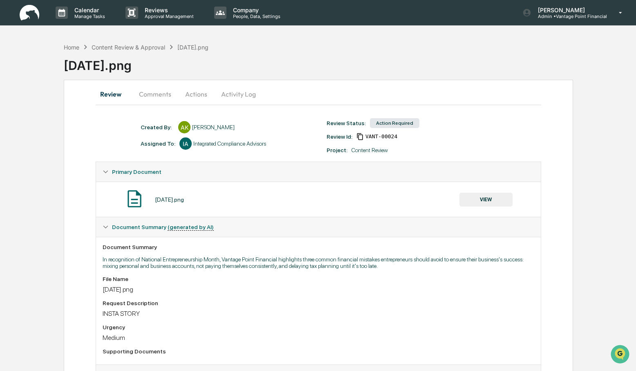
click at [166, 92] on button "Comments" at bounding box center [154, 94] width 45 height 20
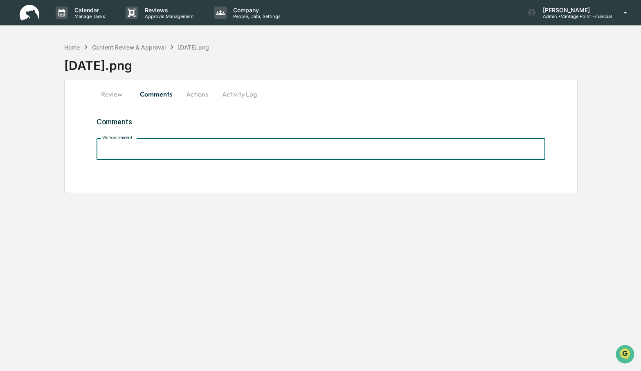
click at [113, 149] on input "Write a comment..." at bounding box center [320, 149] width 448 height 22
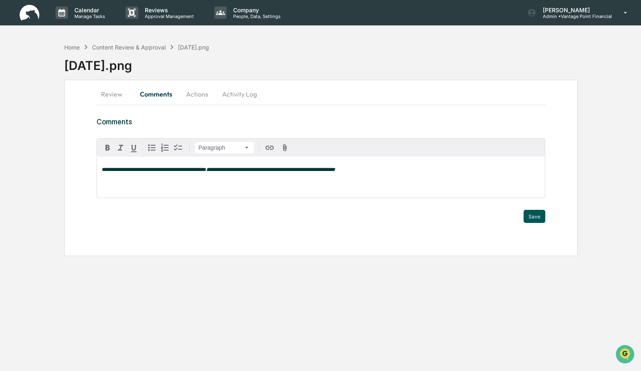
click at [537, 213] on button "Save" at bounding box center [534, 216] width 22 height 13
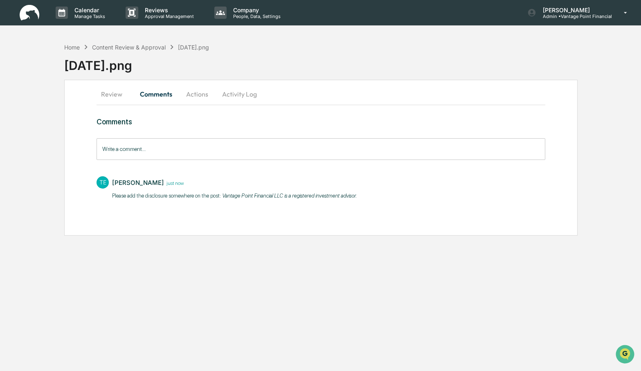
click at [198, 93] on button "Actions" at bounding box center [197, 94] width 37 height 20
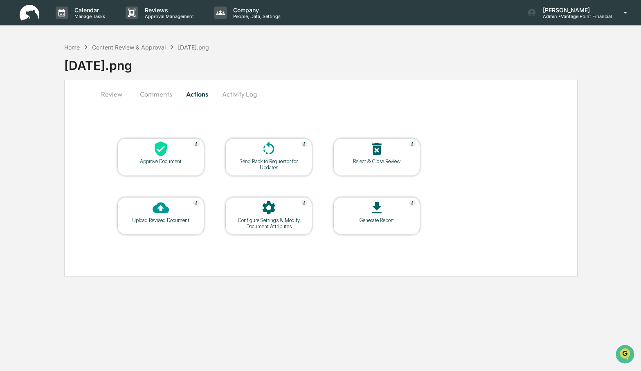
click at [157, 155] on icon at bounding box center [160, 149] width 16 height 16
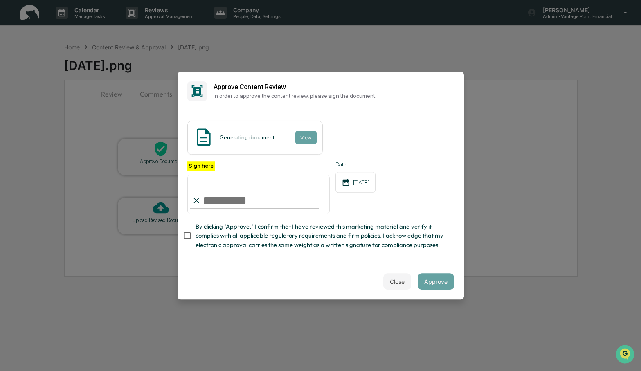
click at [372, 133] on div "Generating document... View" at bounding box center [320, 138] width 267 height 34
click at [352, 135] on div "Generating document... View" at bounding box center [320, 138] width 267 height 34
click at [308, 132] on button "View" at bounding box center [305, 137] width 21 height 13
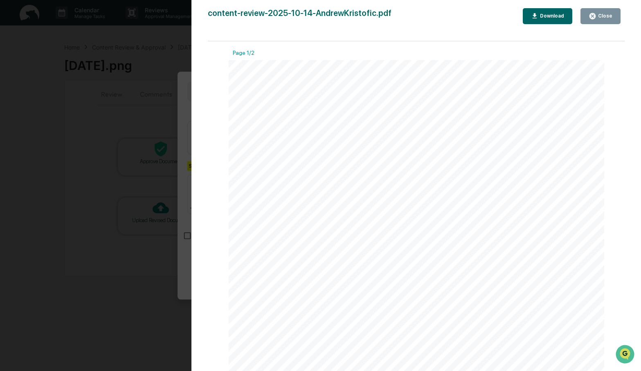
click at [603, 11] on button "Close" at bounding box center [600, 16] width 40 height 16
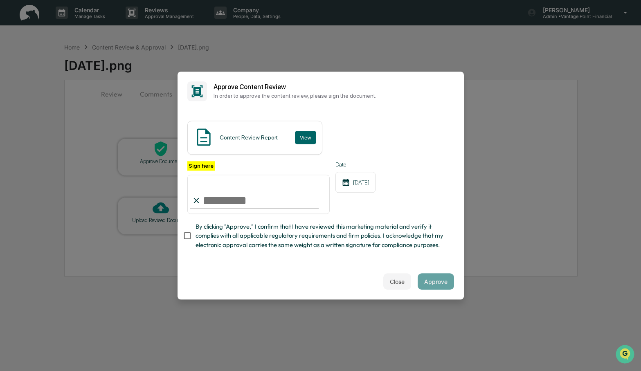
click at [206, 198] on input "Sign here" at bounding box center [258, 194] width 143 height 39
type input "**********"
click at [427, 282] on button "Approve" at bounding box center [435, 281] width 36 height 16
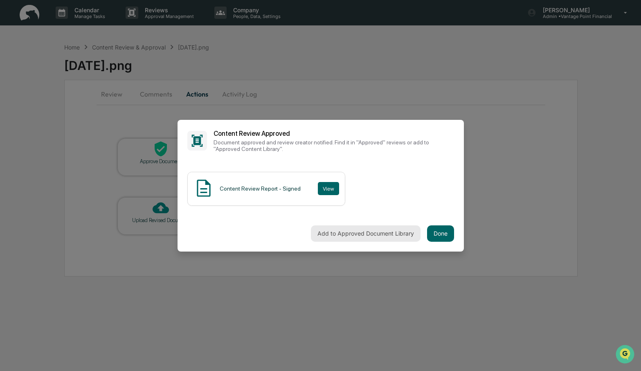
click at [333, 225] on button "Add to Approved Document Library" at bounding box center [366, 233] width 110 height 16
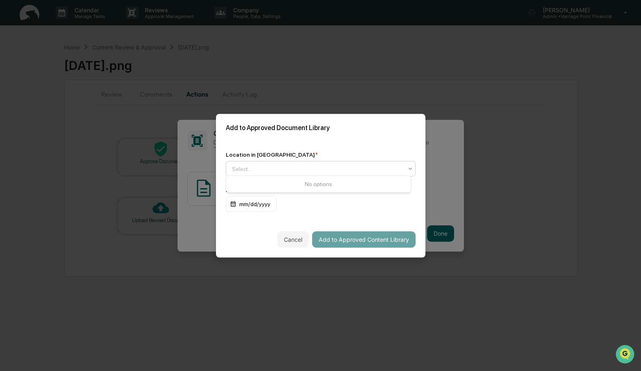
click at [383, 166] on div at bounding box center [317, 168] width 171 height 8
click at [319, 184] on div "No options" at bounding box center [318, 183] width 184 height 13
click at [305, 165] on div at bounding box center [317, 168] width 171 height 8
click at [284, 169] on div at bounding box center [317, 168] width 171 height 8
click at [259, 184] on div "Approved Content Library" at bounding box center [318, 185] width 184 height 16
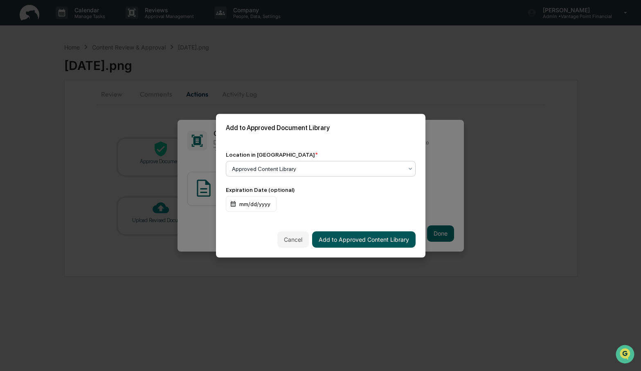
click at [350, 238] on button "Add to Approved Content Library" at bounding box center [363, 239] width 103 height 16
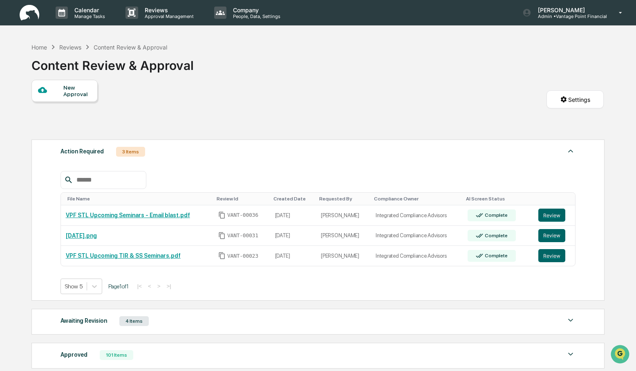
click at [393, 288] on div "Show 5 Page 1 of 1 |< < > >|" at bounding box center [318, 286] width 515 height 16
click at [551, 258] on button "Review" at bounding box center [551, 255] width 27 height 13
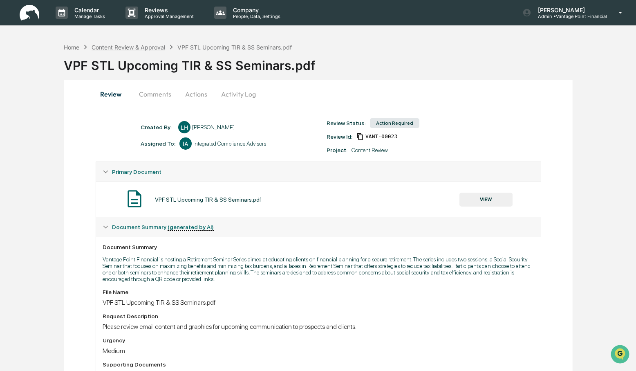
click at [110, 47] on div "Content Review & Approval" at bounding box center [129, 47] width 74 height 7
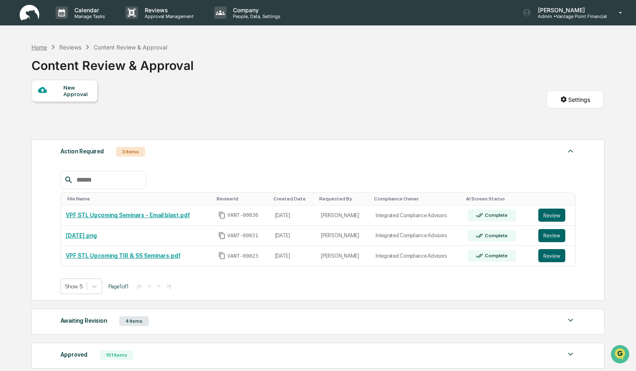
click at [44, 48] on div "Home" at bounding box center [39, 47] width 16 height 7
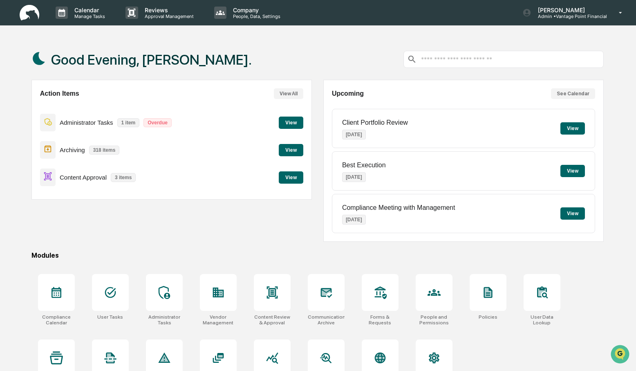
click at [152, 244] on div "Good Evening, [PERSON_NAME]. Action Items View All Administrator Tasks 1 item O…" at bounding box center [317, 224] width 597 height 371
